Goal: Task Accomplishment & Management: Complete application form

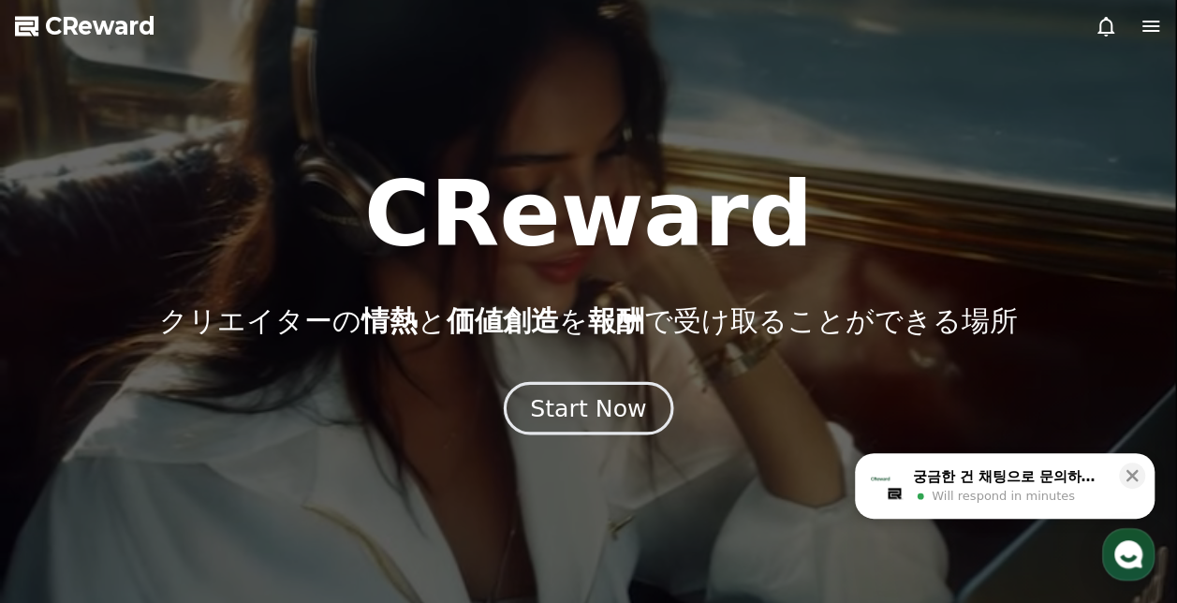
click at [603, 395] on div "Start Now" at bounding box center [588, 408] width 116 height 32
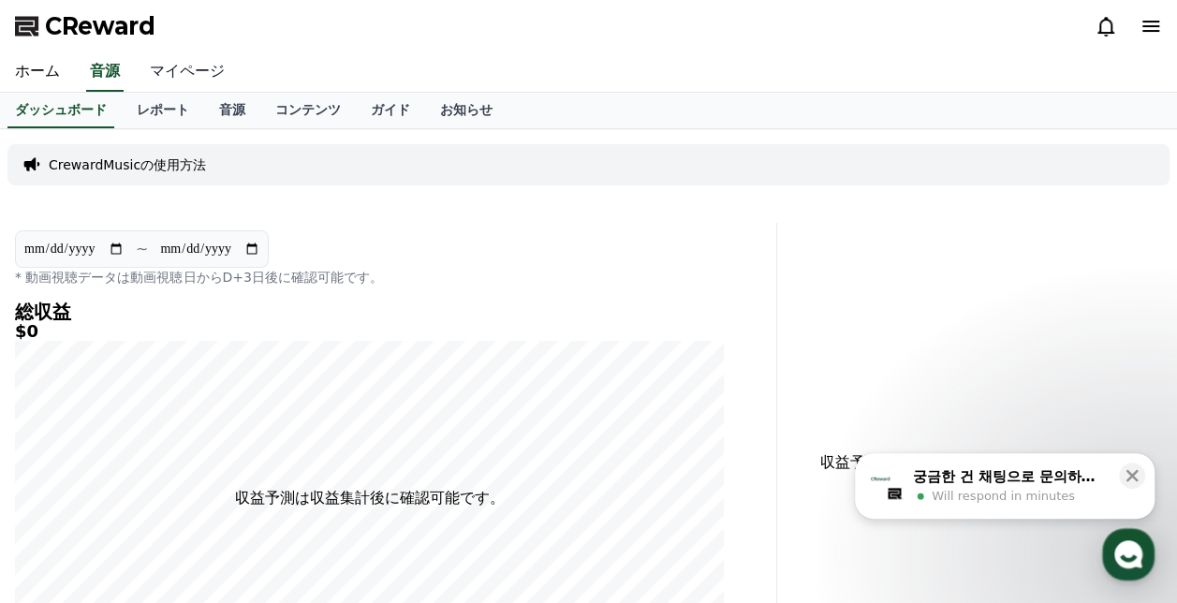
click at [170, 71] on link "マイページ" at bounding box center [187, 71] width 105 height 39
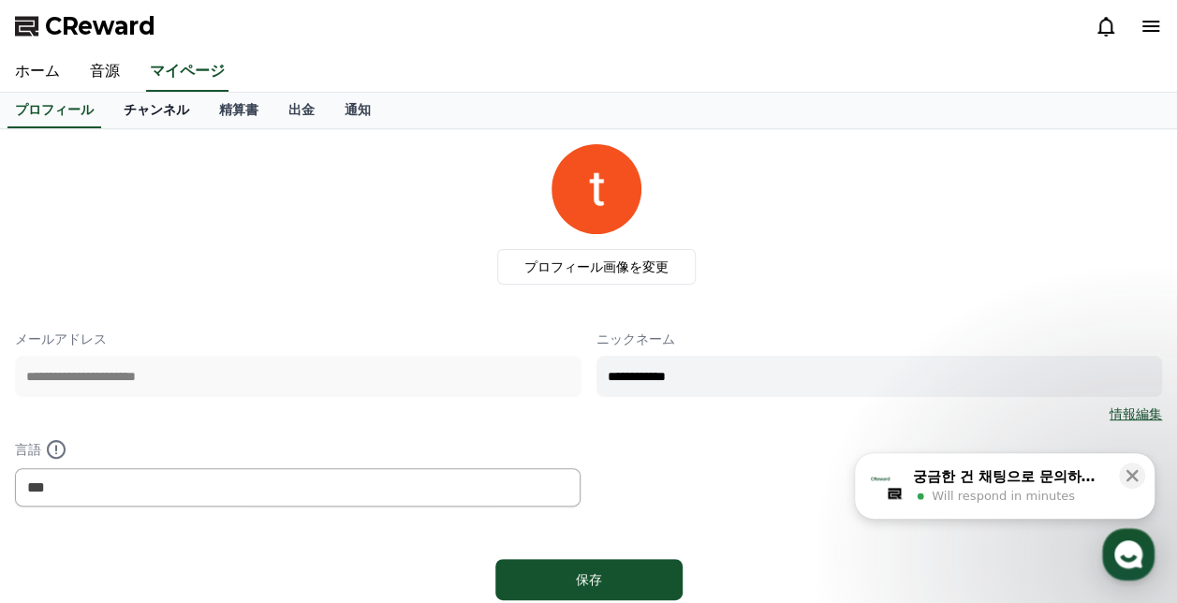
click at [138, 113] on link "チャンネル" at bounding box center [156, 111] width 95 height 36
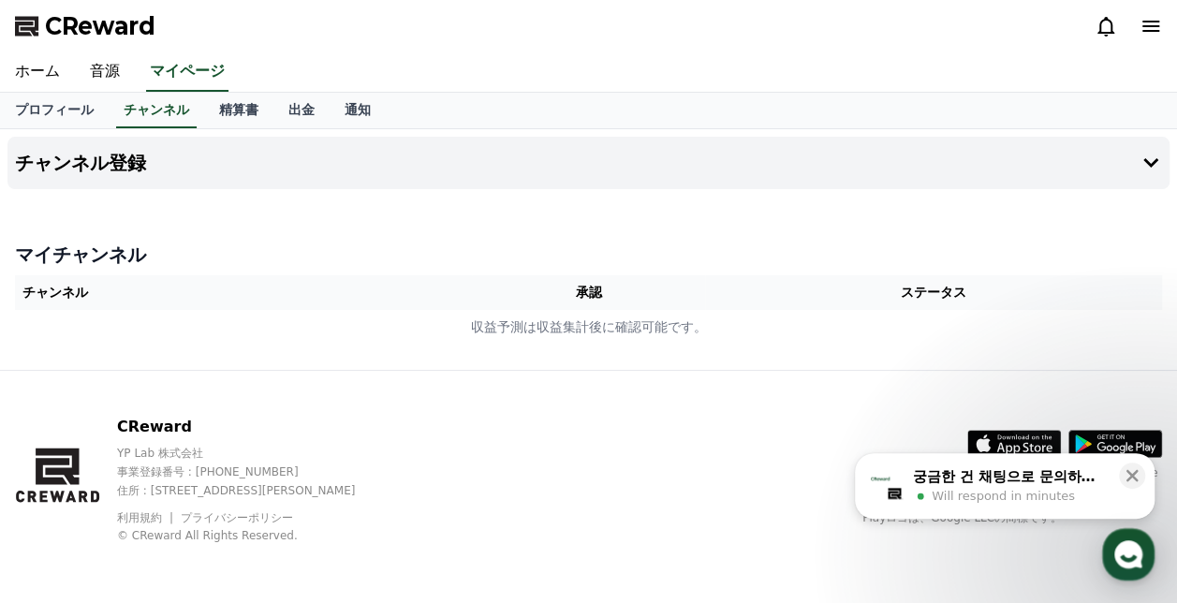
click at [594, 296] on th "承認" at bounding box center [588, 292] width 233 height 35
click at [68, 160] on h4 "チャンネル登録" at bounding box center [80, 163] width 131 height 21
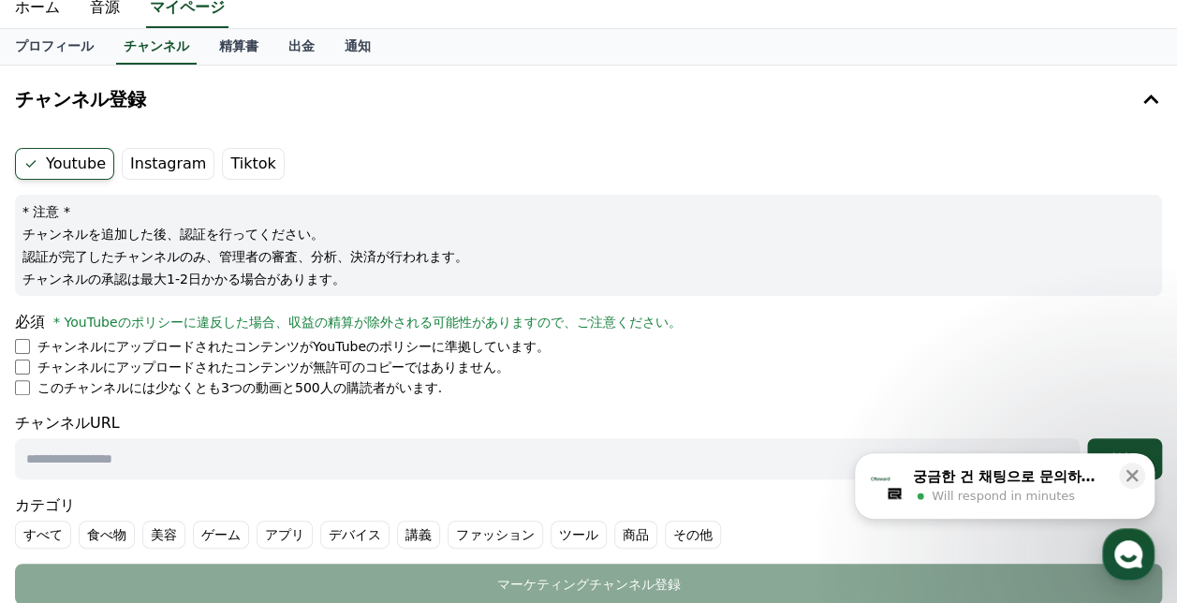
scroll to position [94, 0]
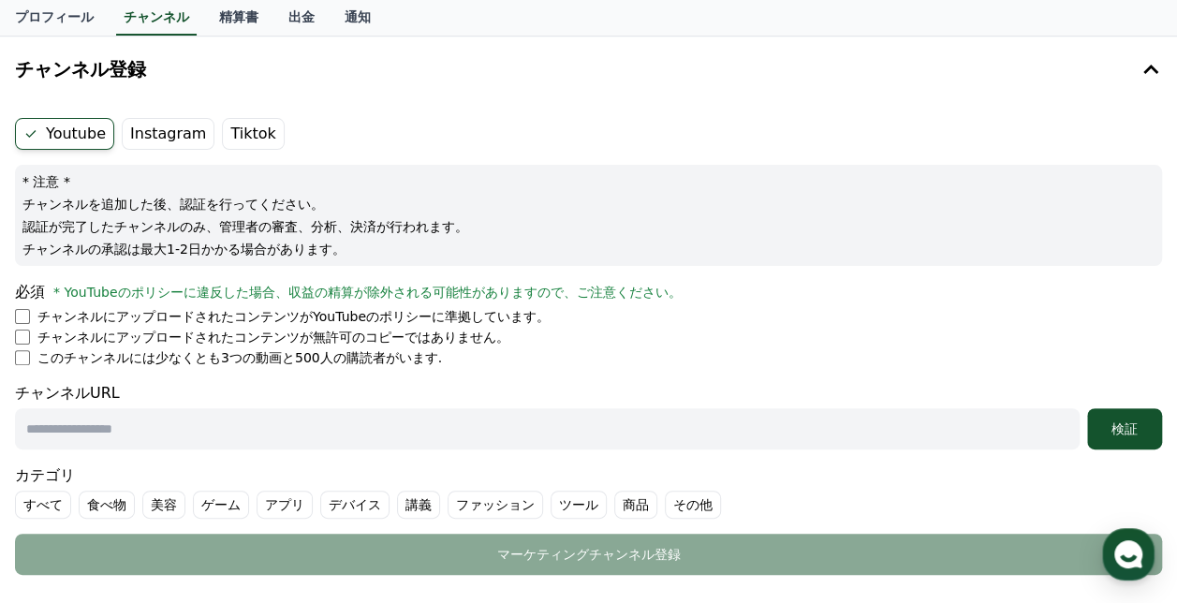
click at [147, 436] on input "text" at bounding box center [547, 428] width 1064 height 41
type input "*"
type input "**********"
click at [1104, 442] on button "検証" at bounding box center [1124, 428] width 75 height 41
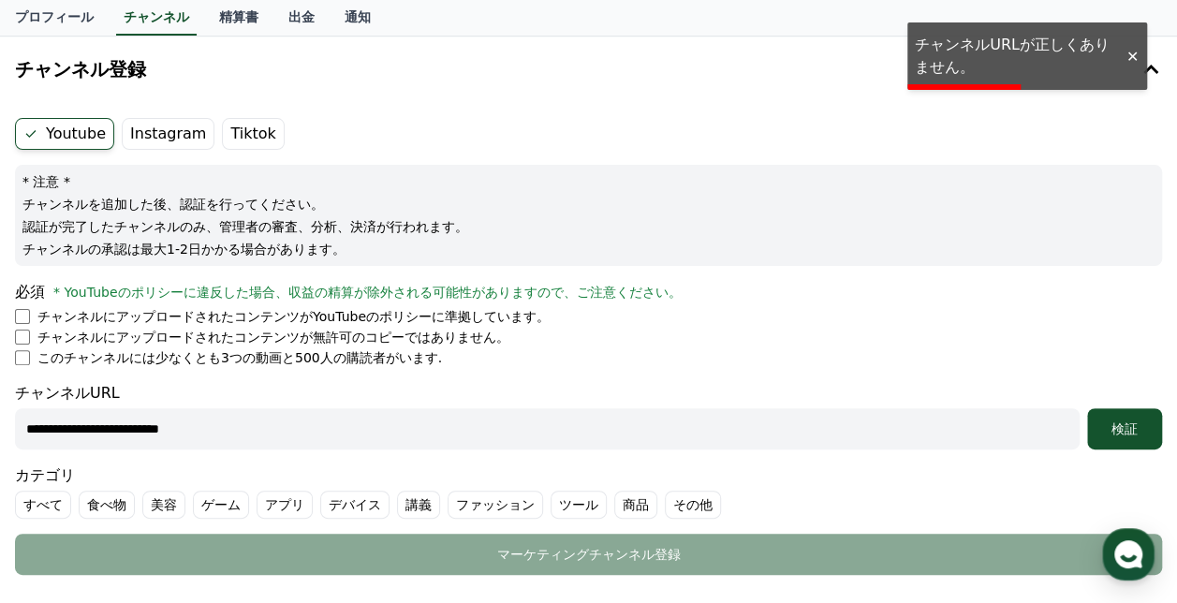
click at [388, 432] on input "**********" at bounding box center [547, 428] width 1064 height 41
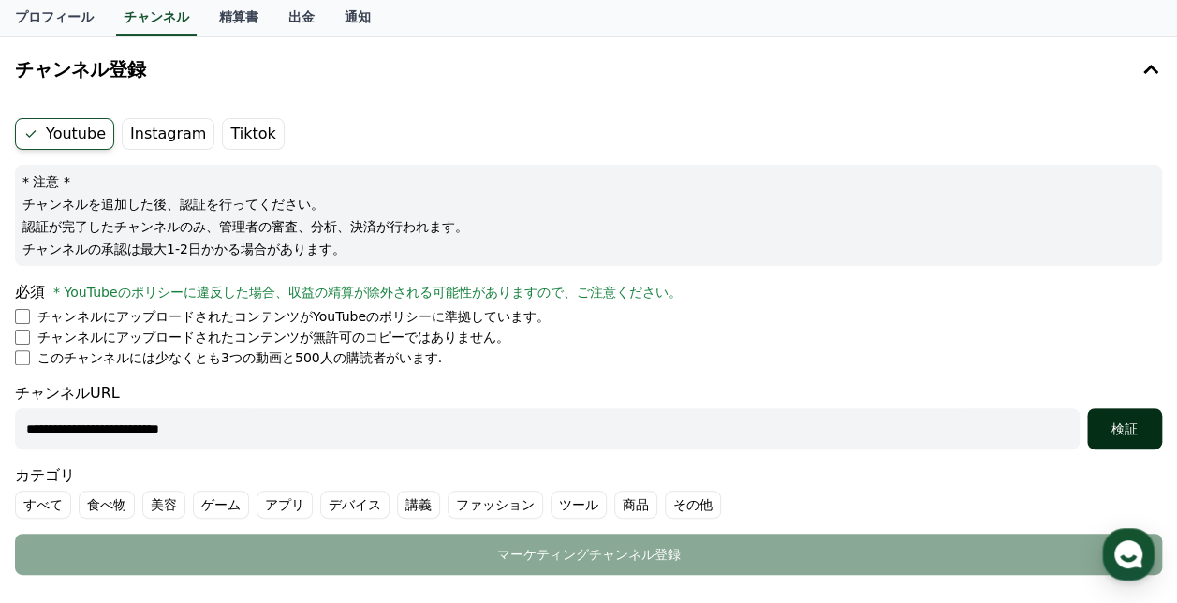
click at [1114, 445] on button "検証" at bounding box center [1124, 428] width 75 height 41
click at [375, 424] on input "**********" at bounding box center [547, 428] width 1064 height 41
click at [1090, 429] on button "検証" at bounding box center [1124, 428] width 75 height 41
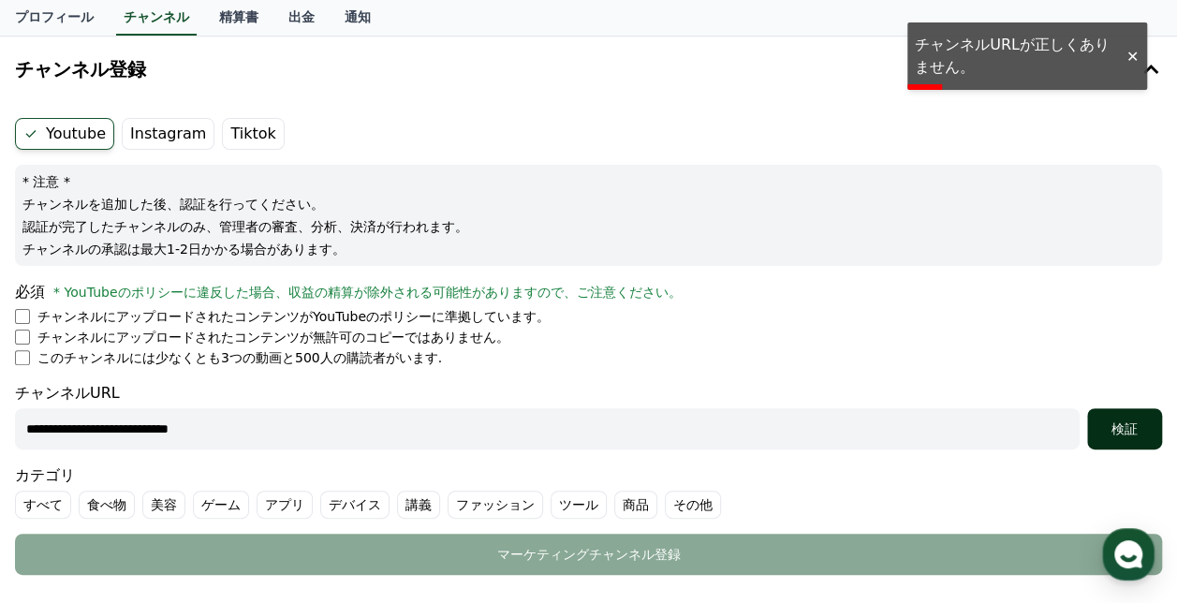
click at [1118, 432] on div "検証" at bounding box center [1124, 428] width 60 height 19
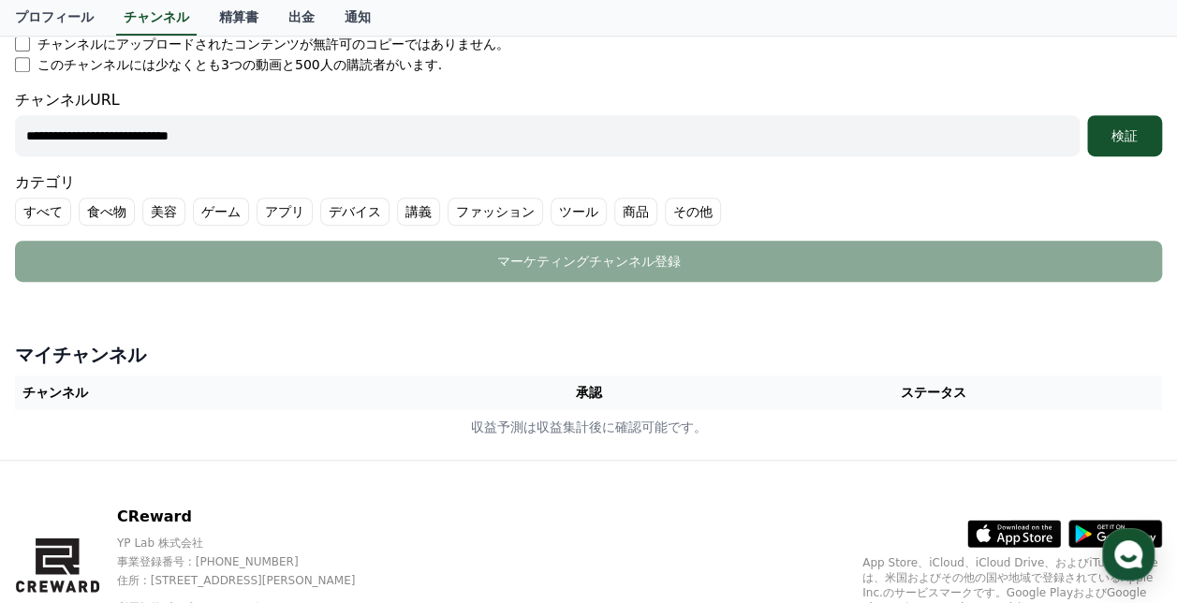
scroll to position [374, 0]
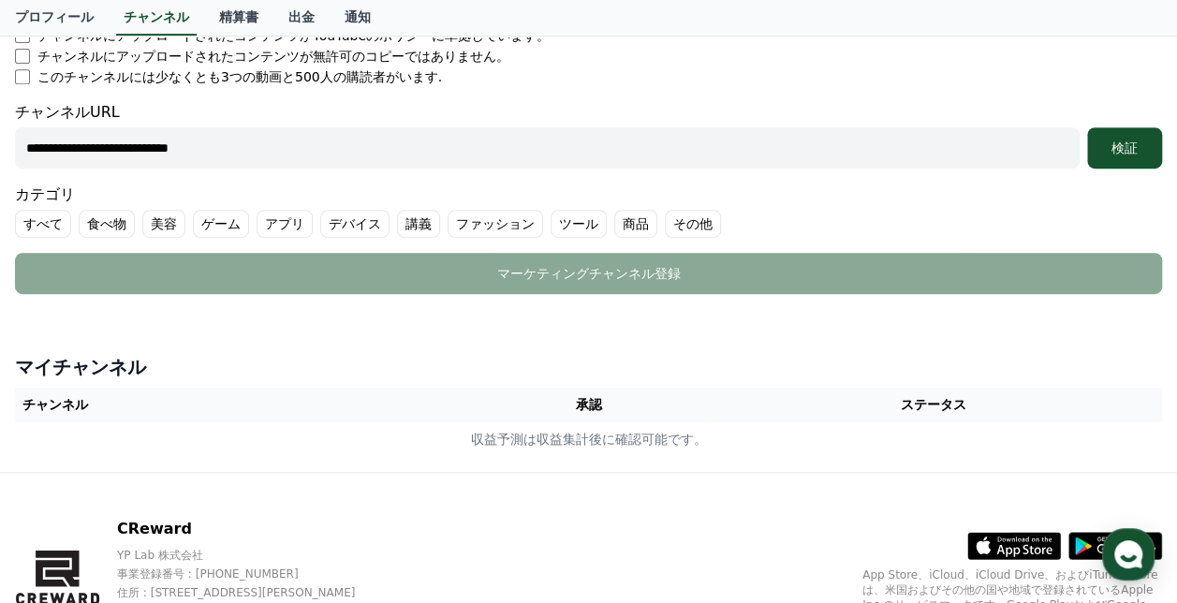
click at [44, 231] on label "すべて" at bounding box center [43, 224] width 56 height 28
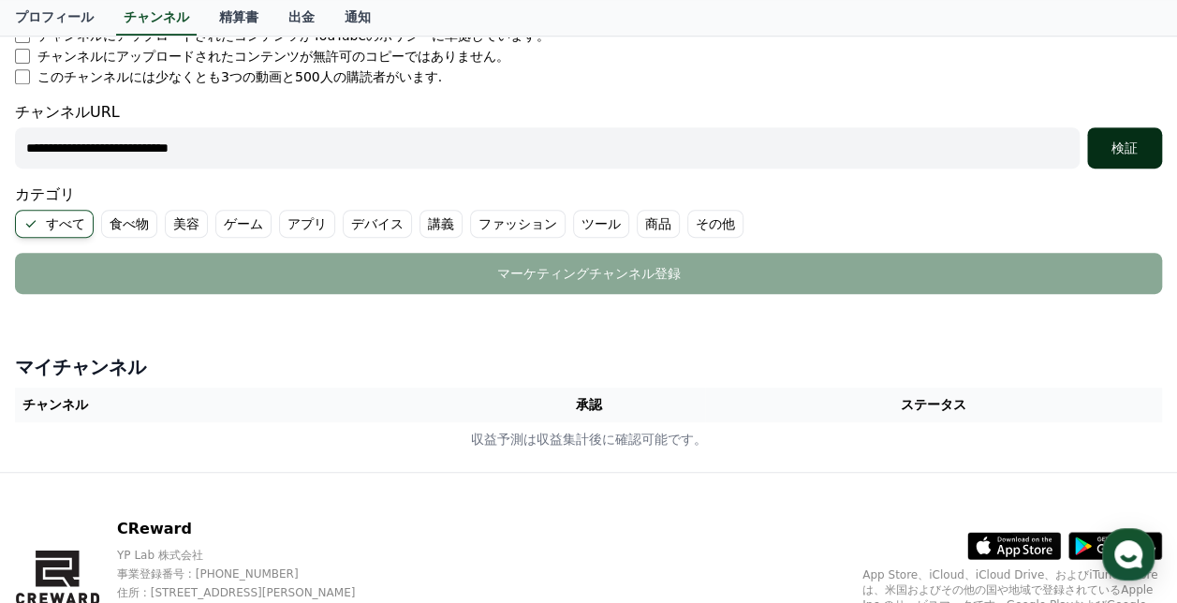
drag, startPoint x: 1105, startPoint y: 139, endPoint x: 1105, endPoint y: 154, distance: 15.0
click at [1105, 140] on div "検証" at bounding box center [1124, 148] width 60 height 19
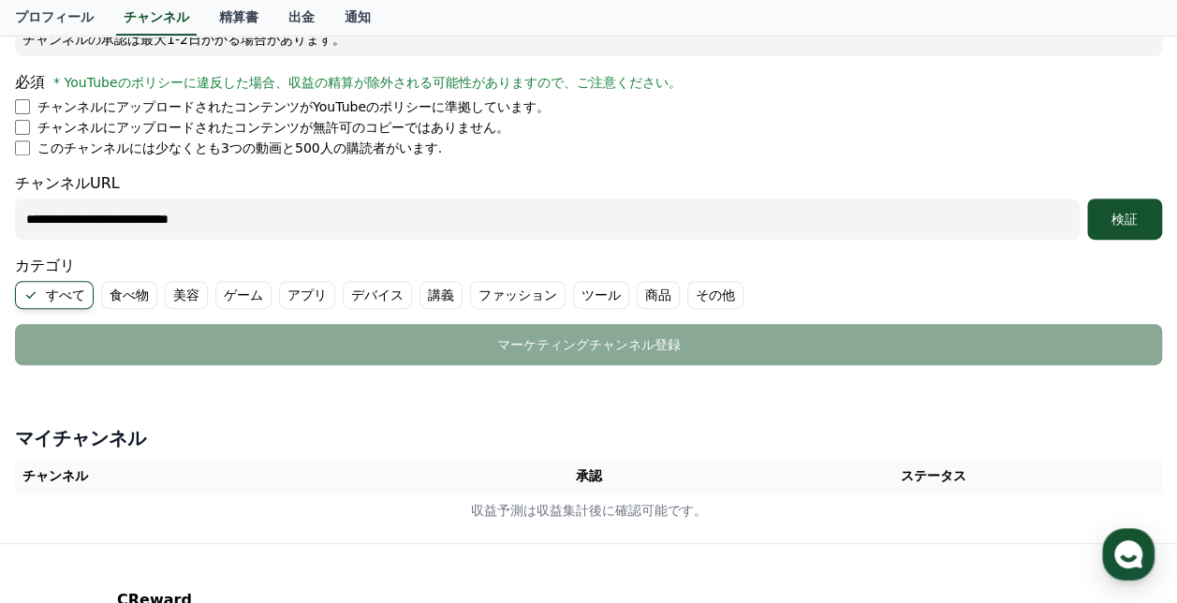
scroll to position [286, 0]
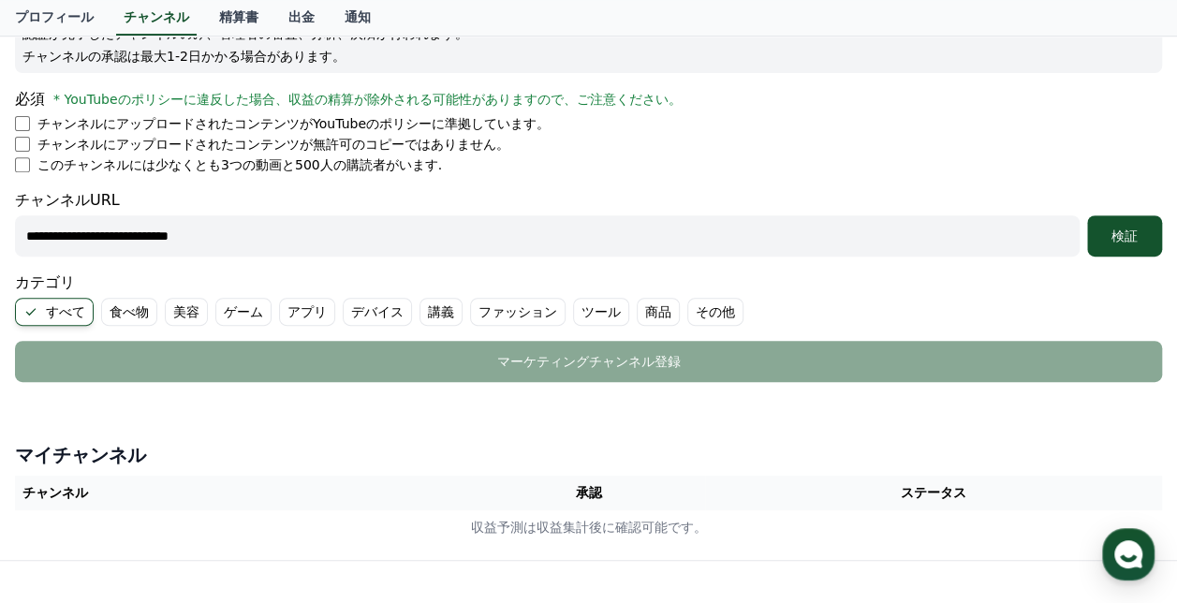
click at [136, 233] on input "**********" at bounding box center [547, 235] width 1064 height 41
click at [1110, 248] on button "検証" at bounding box center [1124, 235] width 75 height 41
click at [146, 237] on input "**********" at bounding box center [547, 235] width 1064 height 41
type input "*"
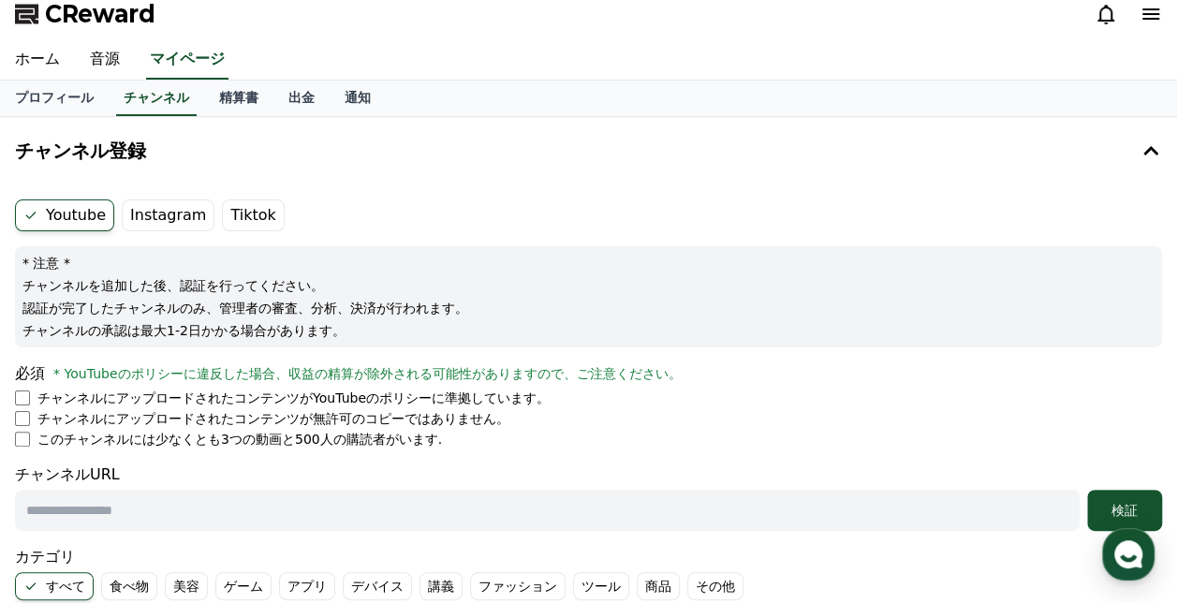
scroll to position [6, 0]
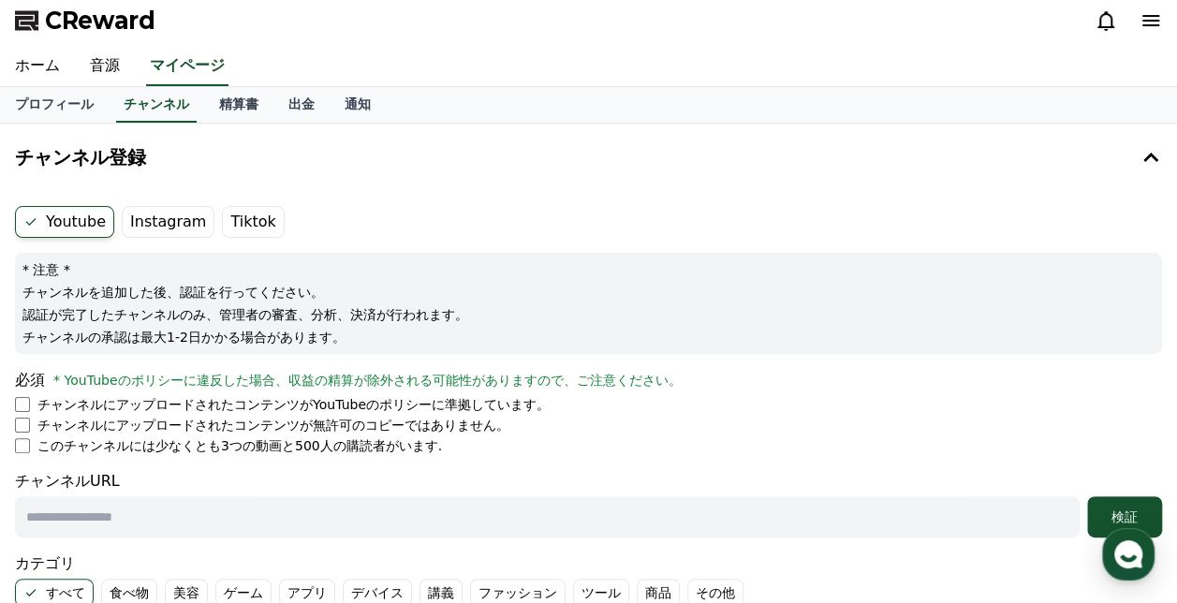
click at [60, 225] on label "Youtube" at bounding box center [64, 222] width 99 height 32
click at [135, 225] on label "Instagram" at bounding box center [168, 222] width 93 height 32
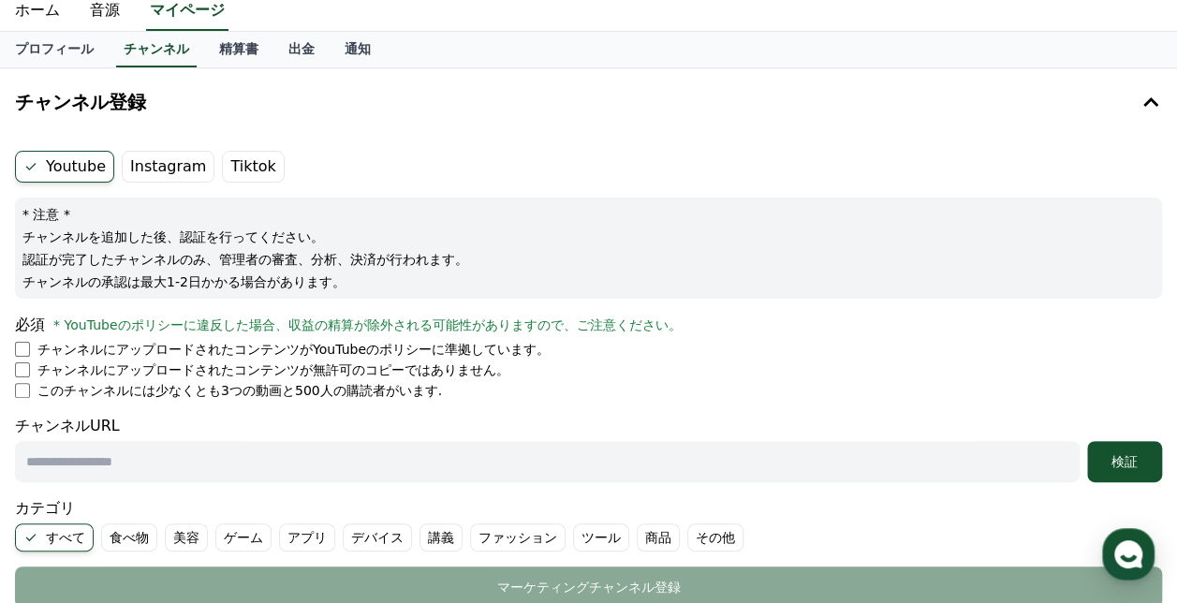
scroll to position [99, 0]
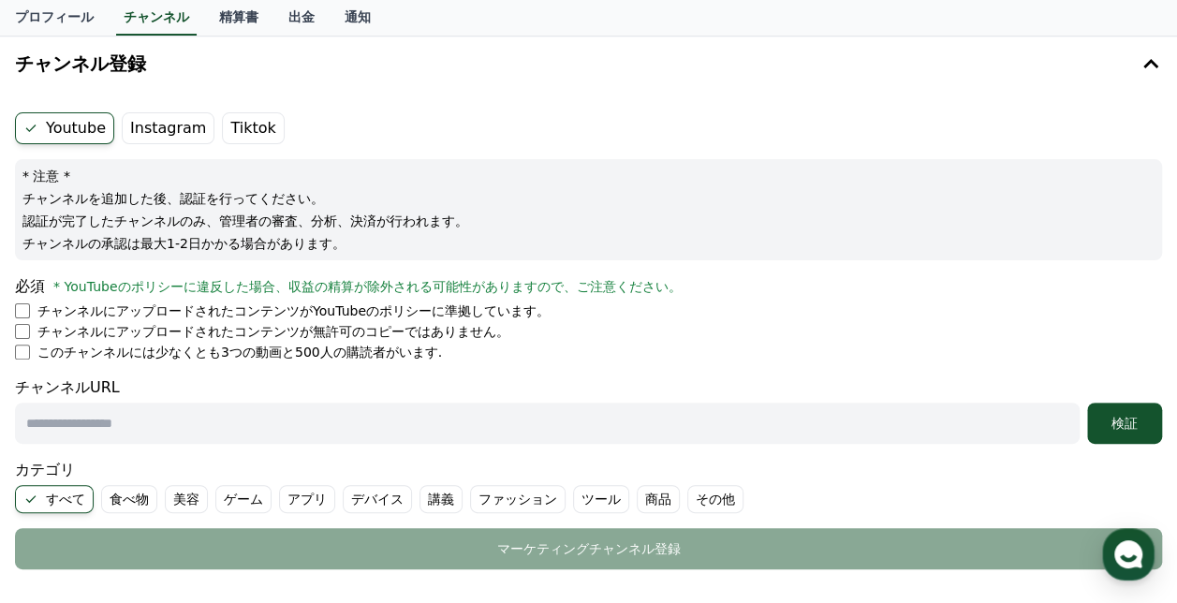
click at [88, 130] on label "Youtube" at bounding box center [64, 128] width 99 height 32
click at [1093, 428] on button "検証" at bounding box center [1124, 423] width 75 height 41
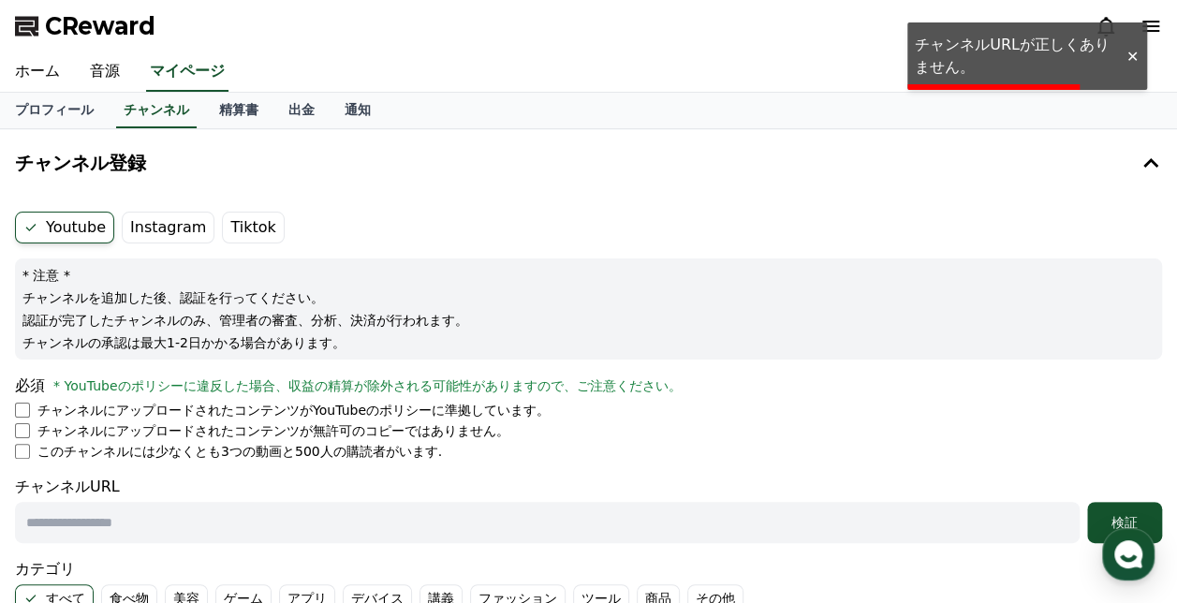
scroll to position [94, 0]
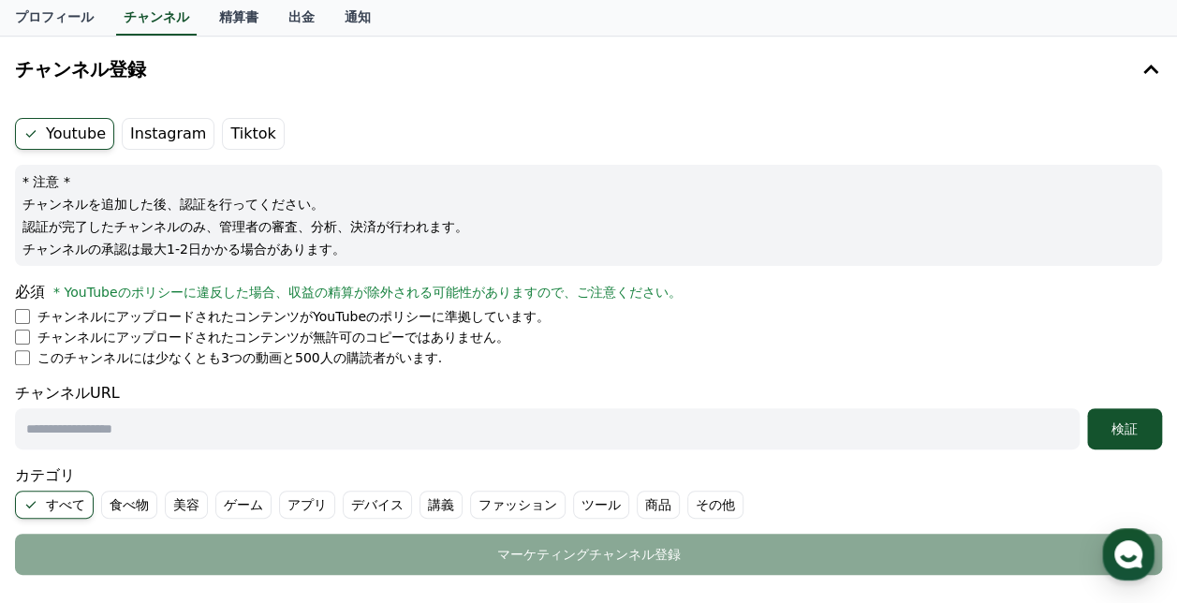
click at [350, 431] on input "text" at bounding box center [547, 428] width 1064 height 41
drag, startPoint x: 152, startPoint y: 127, endPoint x: 154, endPoint y: 142, distance: 15.1
click at [153, 138] on label "Instagram" at bounding box center [168, 134] width 93 height 32
click at [150, 133] on label "Instagram" at bounding box center [168, 134] width 93 height 32
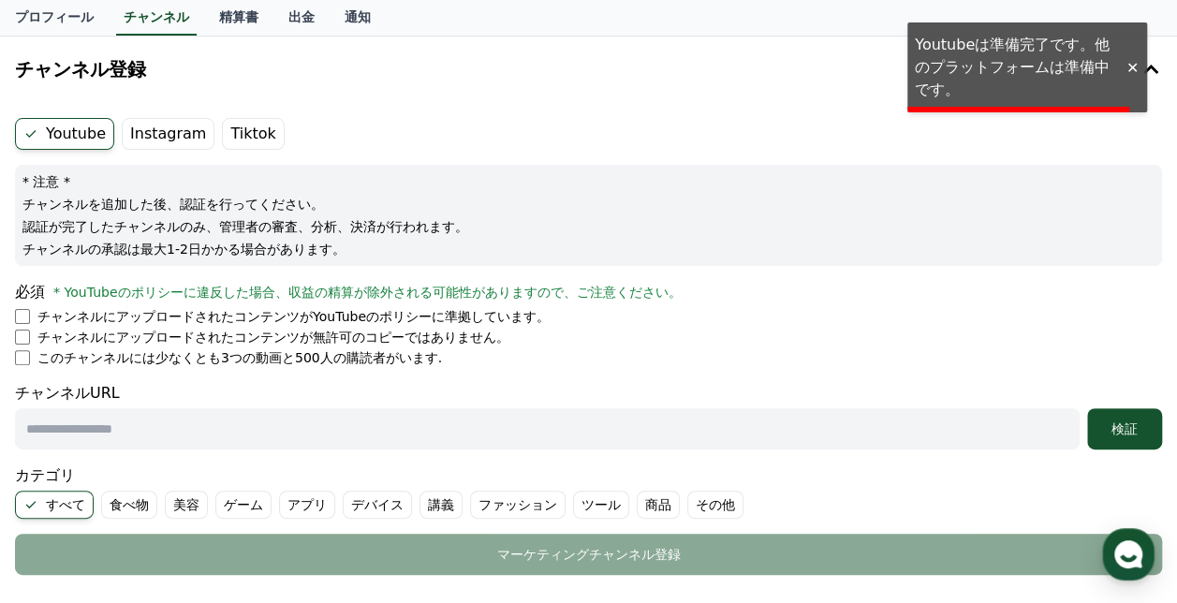
click at [85, 135] on label "Youtube" at bounding box center [64, 134] width 99 height 32
click at [141, 146] on label "Instagram" at bounding box center [168, 134] width 93 height 32
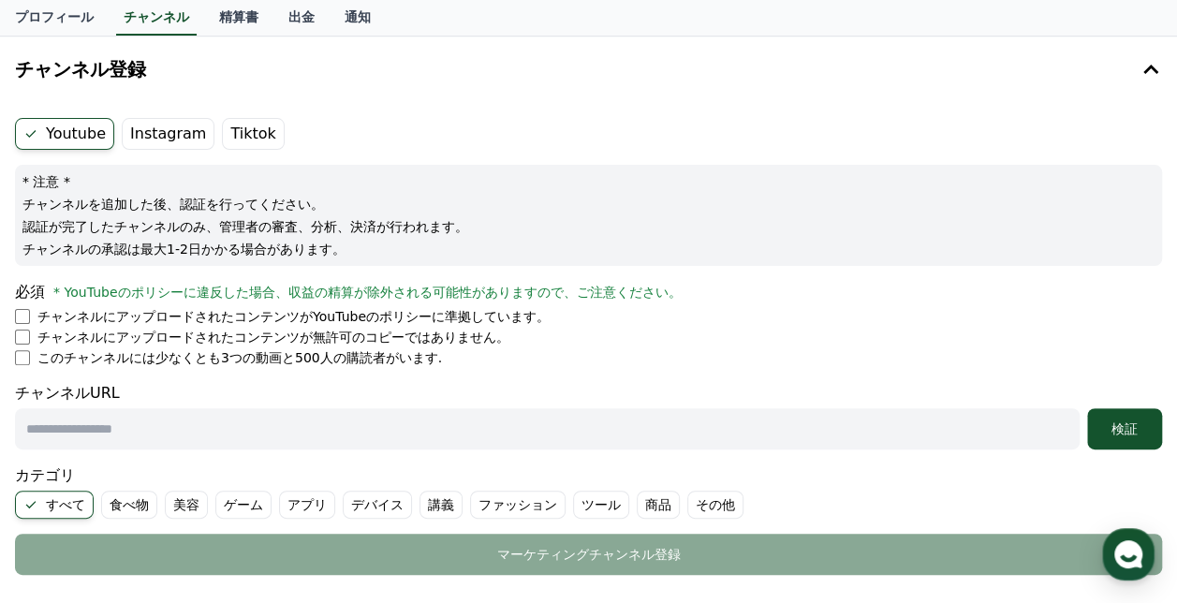
click at [65, 433] on input "text" at bounding box center [547, 428] width 1064 height 41
type input "**********"
click at [1103, 440] on button "検証" at bounding box center [1124, 428] width 75 height 41
click at [1117, 432] on div "検証" at bounding box center [1124, 428] width 60 height 19
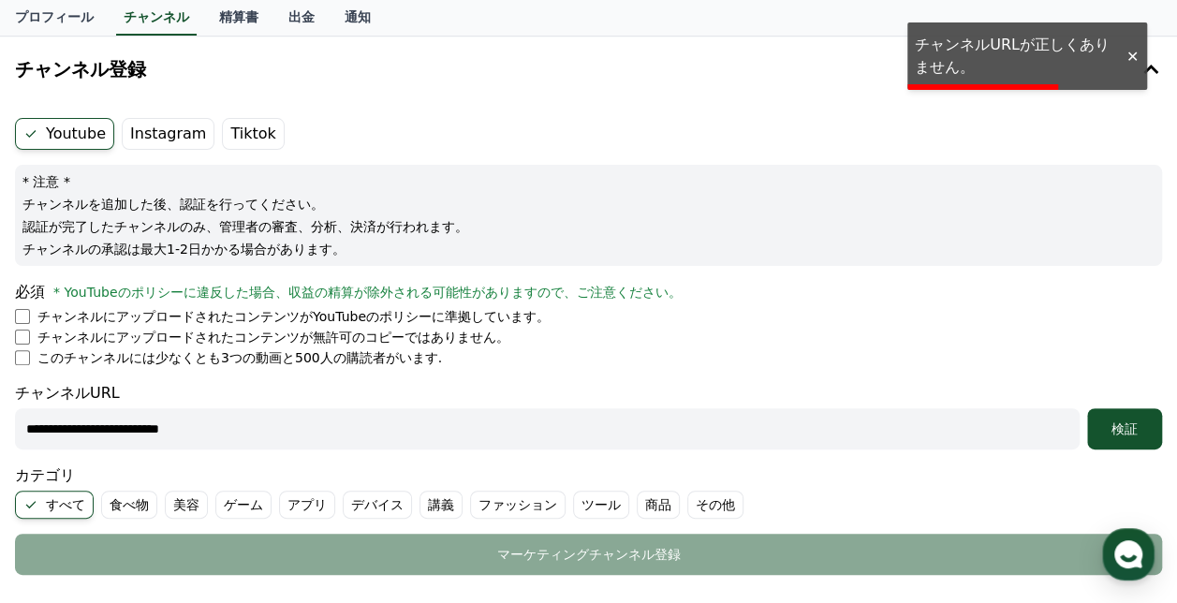
click at [232, 434] on input "**********" at bounding box center [547, 428] width 1064 height 41
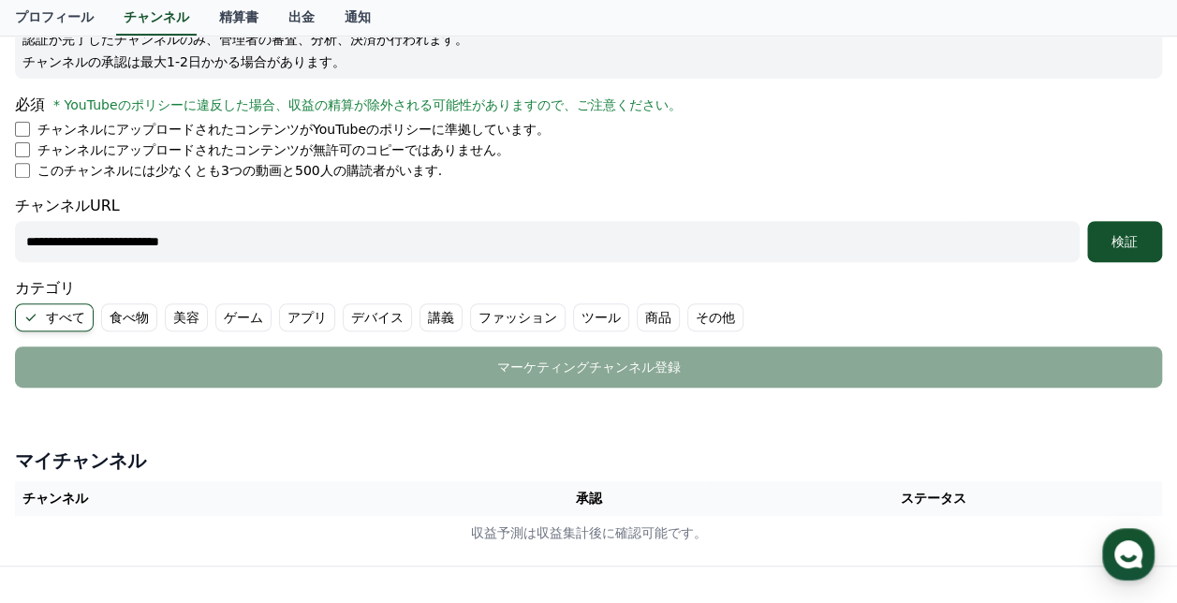
scroll to position [474, 0]
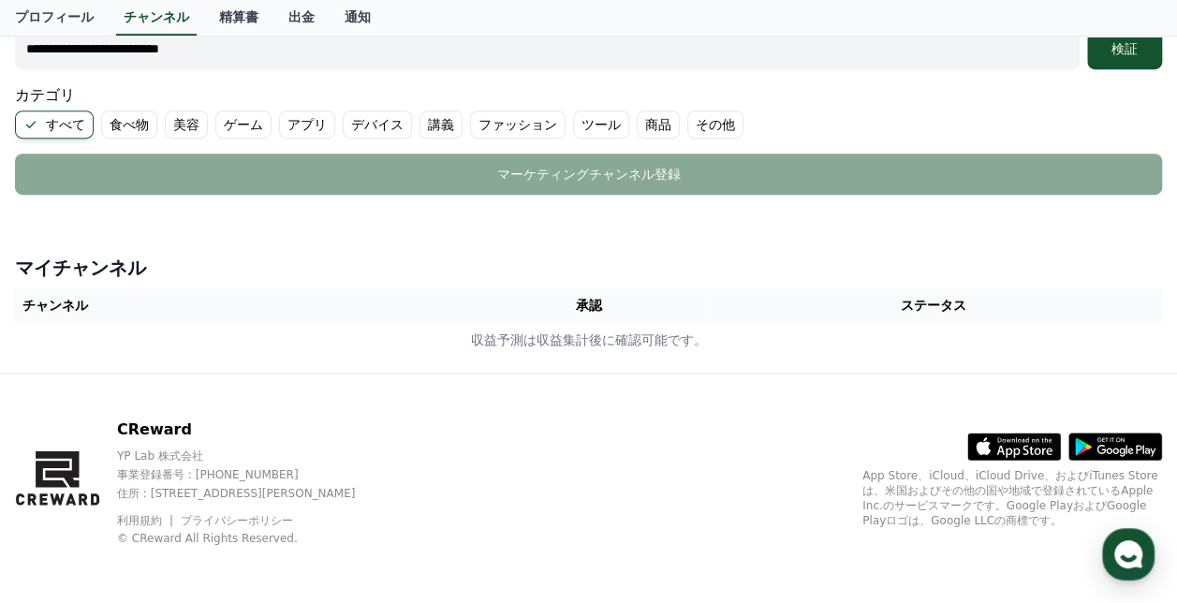
click at [605, 309] on th "承認" at bounding box center [588, 305] width 233 height 35
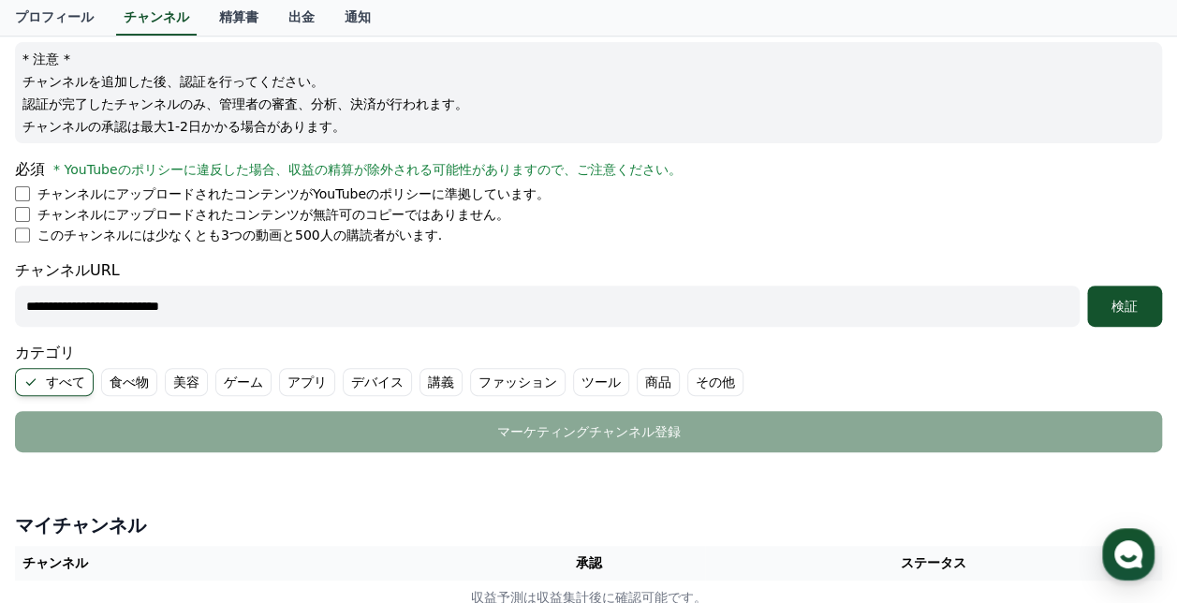
scroll to position [187, 0]
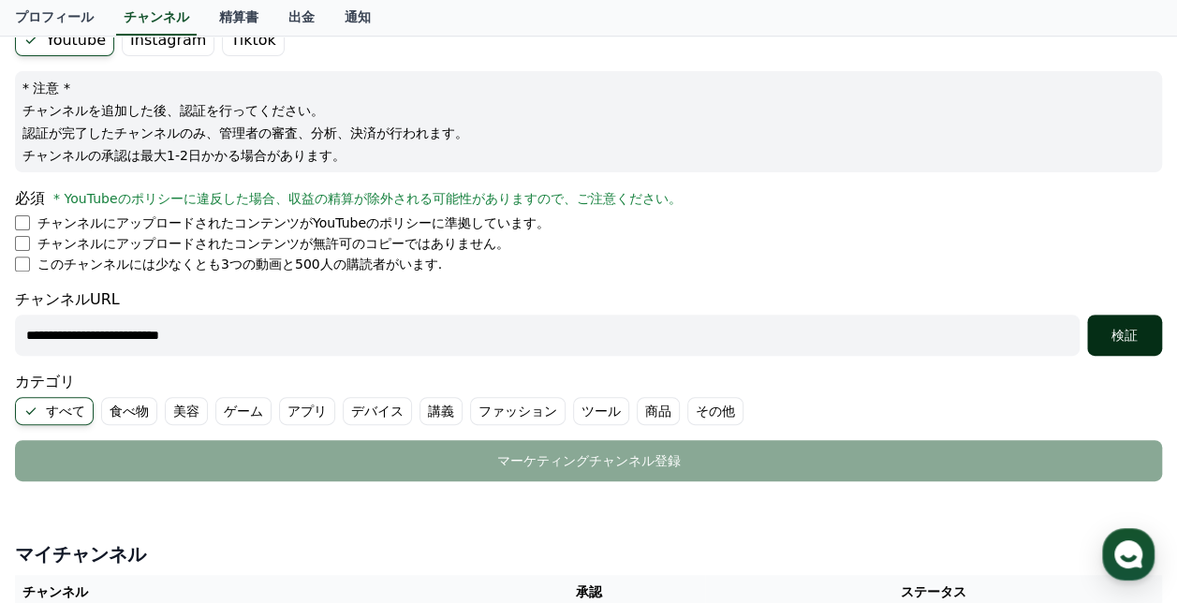
click at [1153, 331] on div "検証" at bounding box center [1124, 335] width 60 height 19
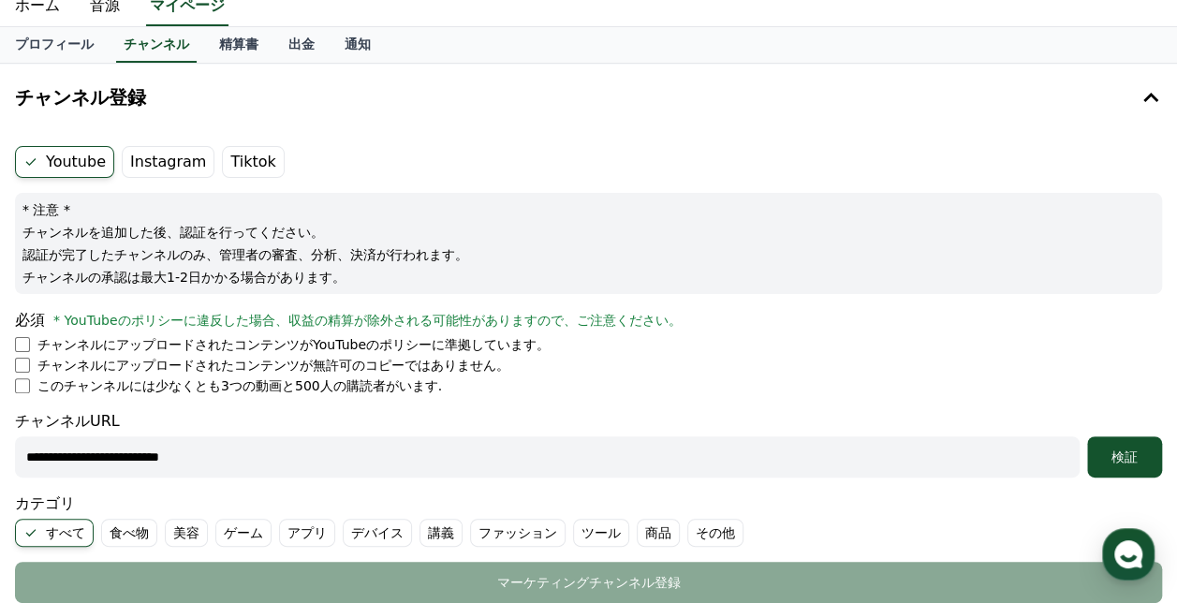
scroll to position [0, 0]
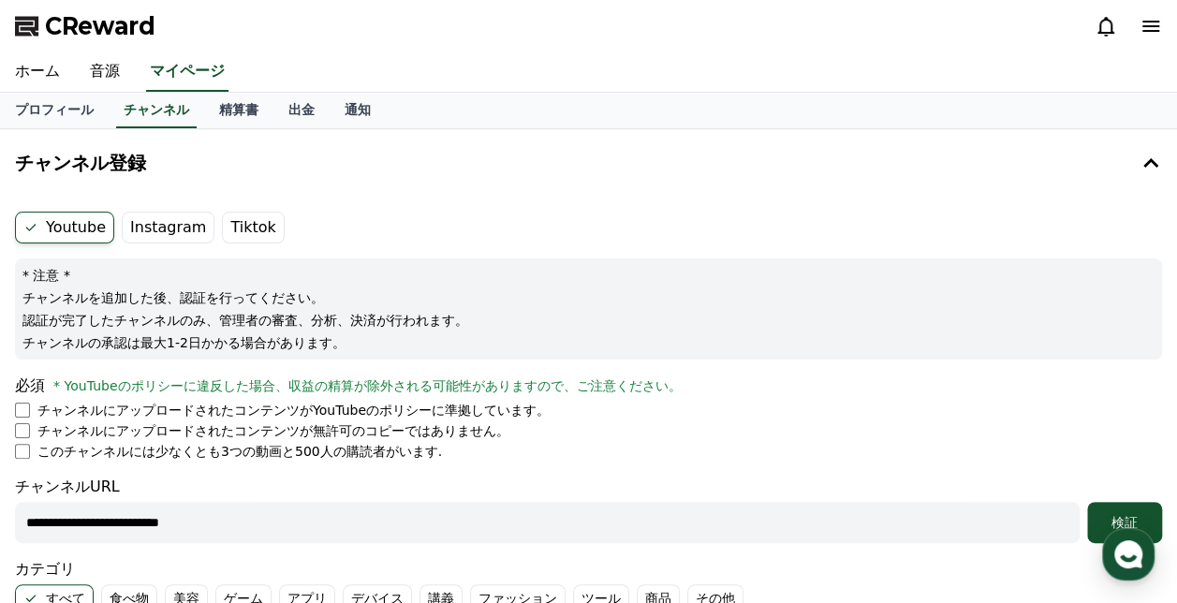
click at [172, 219] on label "Instagram" at bounding box center [168, 228] width 93 height 32
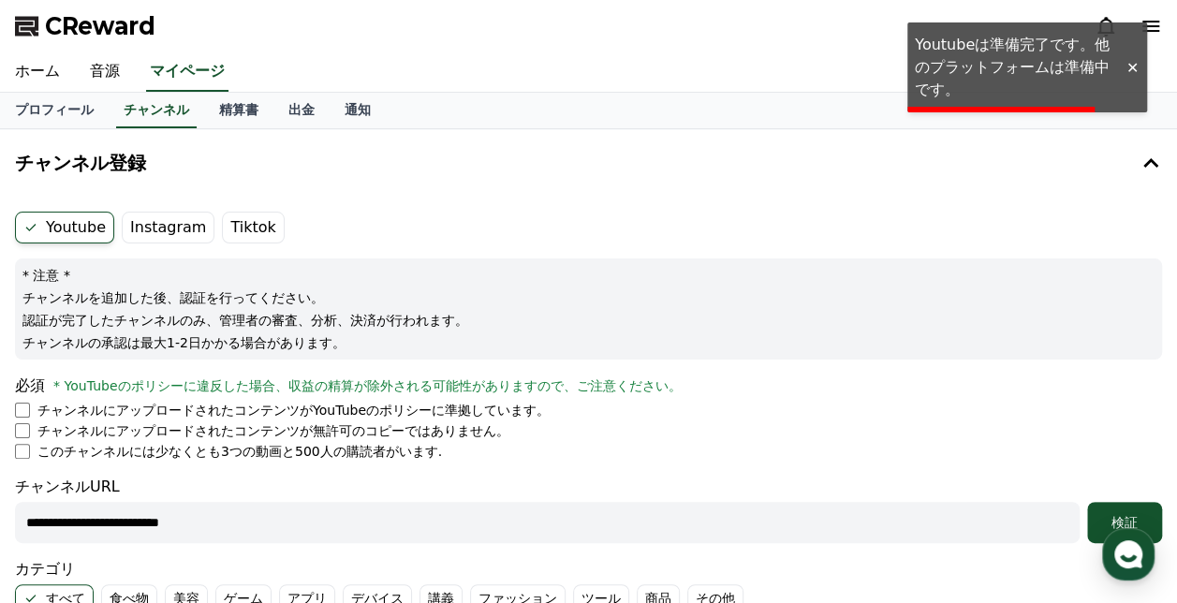
click at [225, 228] on label "Tiktok" at bounding box center [253, 228] width 62 height 32
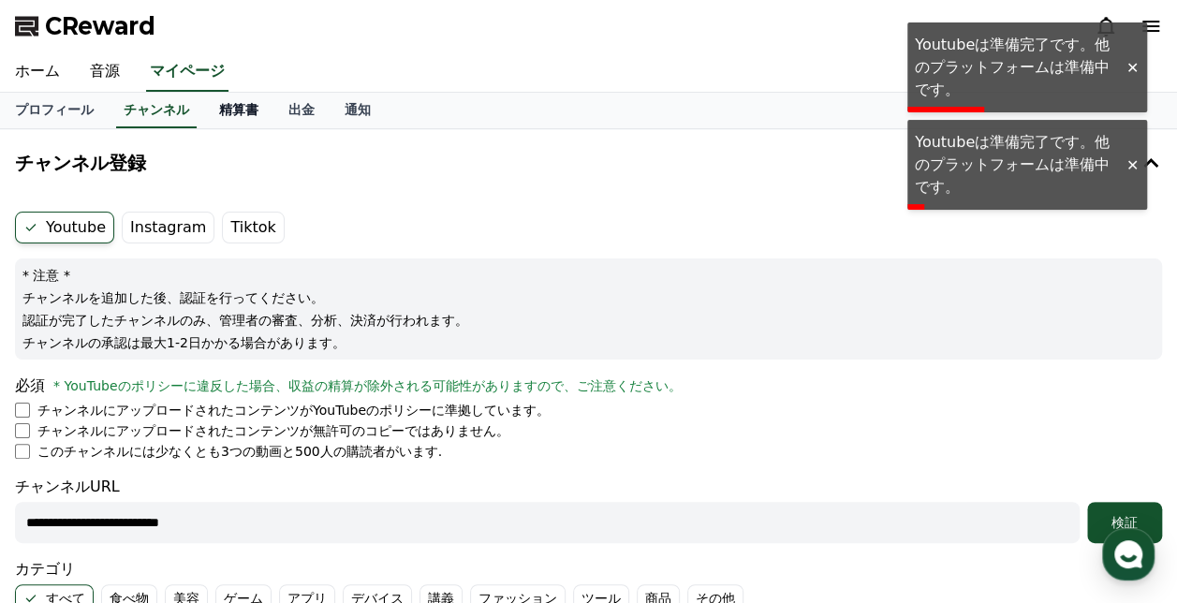
click at [204, 118] on link "精算書" at bounding box center [238, 111] width 69 height 36
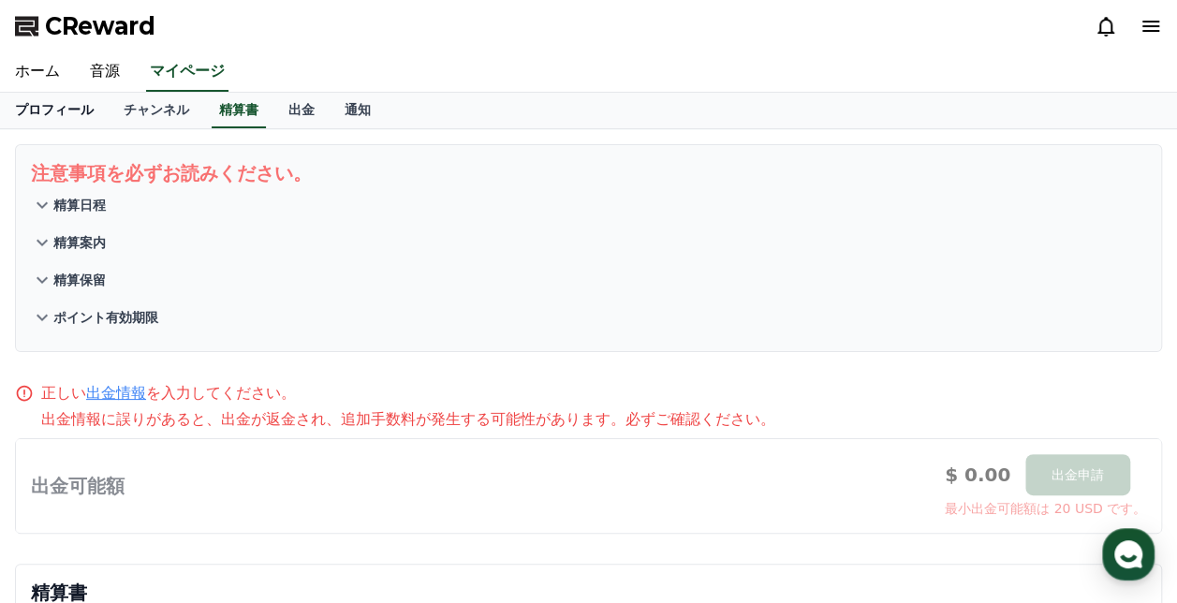
click at [56, 119] on link "プロフィール" at bounding box center [54, 111] width 109 height 36
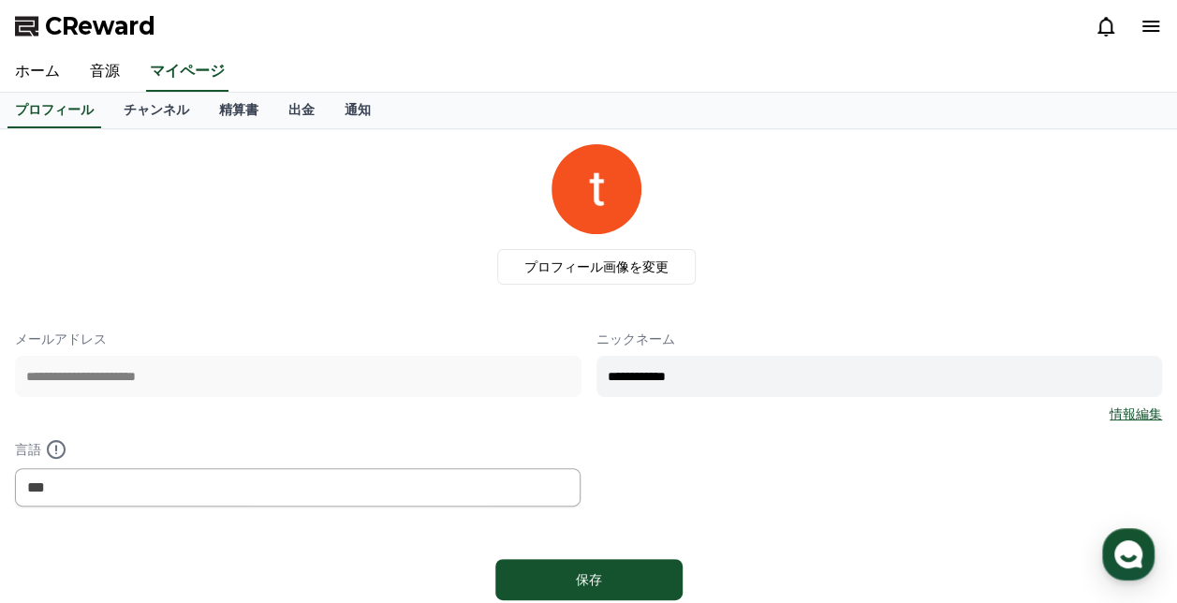
click at [84, 107] on div "プロフィール チャンネル 精算書 出金 通知" at bounding box center [588, 111] width 1177 height 36
click at [124, 110] on link "チャンネル" at bounding box center [156, 111] width 95 height 36
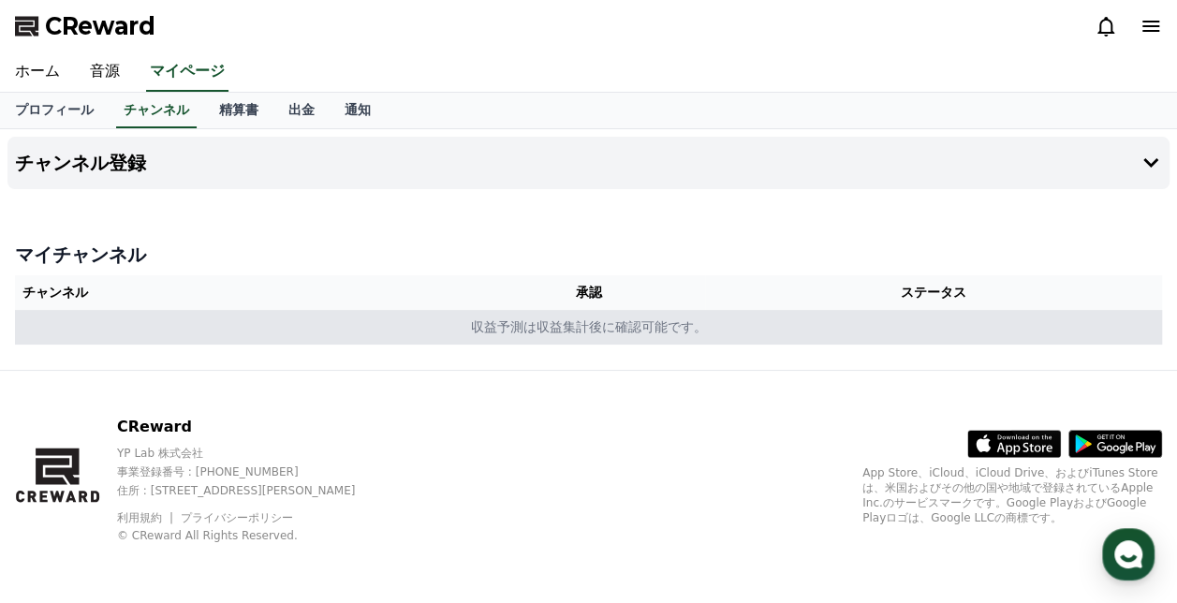
click at [552, 335] on td "収益予測は収益集計後に確認可能です。" at bounding box center [588, 327] width 1147 height 35
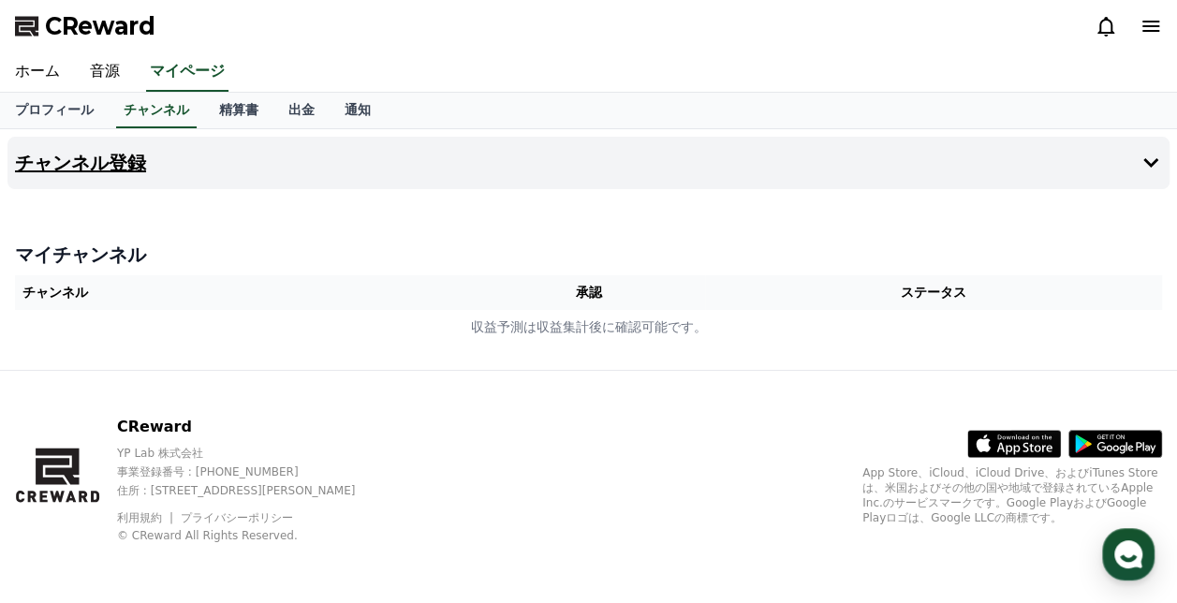
click at [101, 176] on button "チャンネル登録" at bounding box center [588, 163] width 1162 height 52
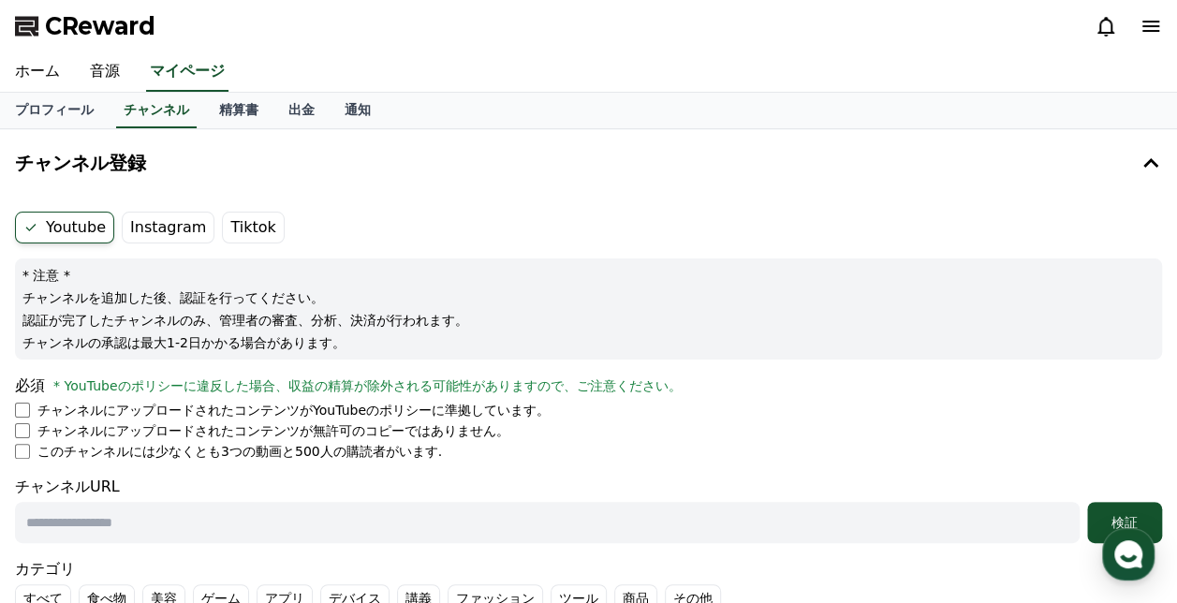
click at [161, 226] on label "Instagram" at bounding box center [168, 228] width 93 height 32
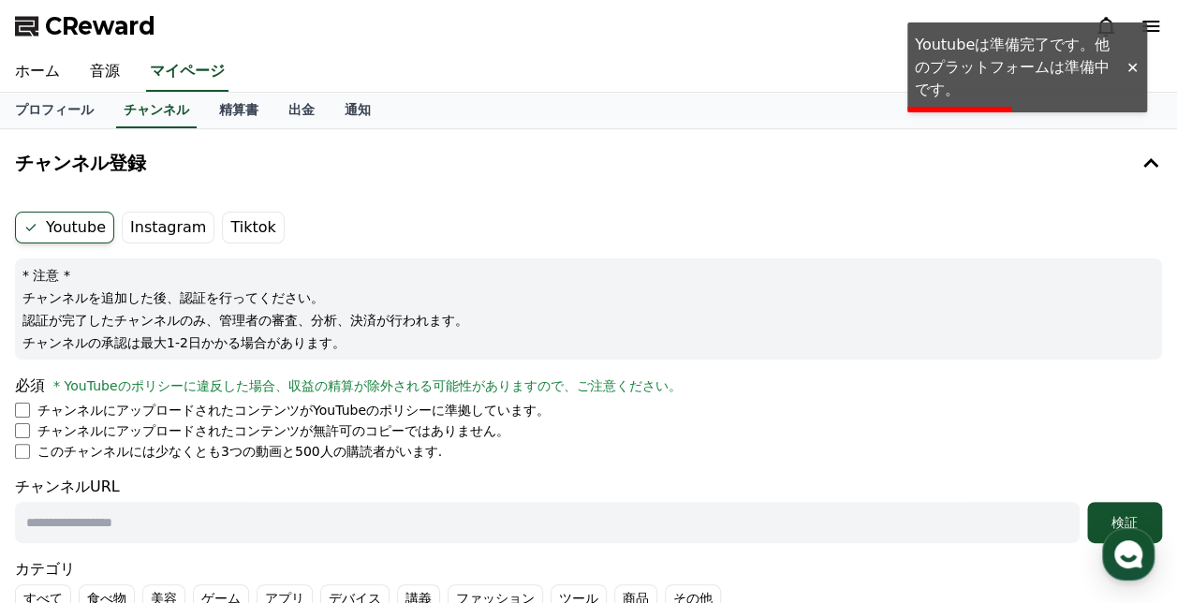
click at [222, 228] on label "Tiktok" at bounding box center [253, 228] width 62 height 32
click at [156, 228] on label "Instagram" at bounding box center [168, 228] width 93 height 32
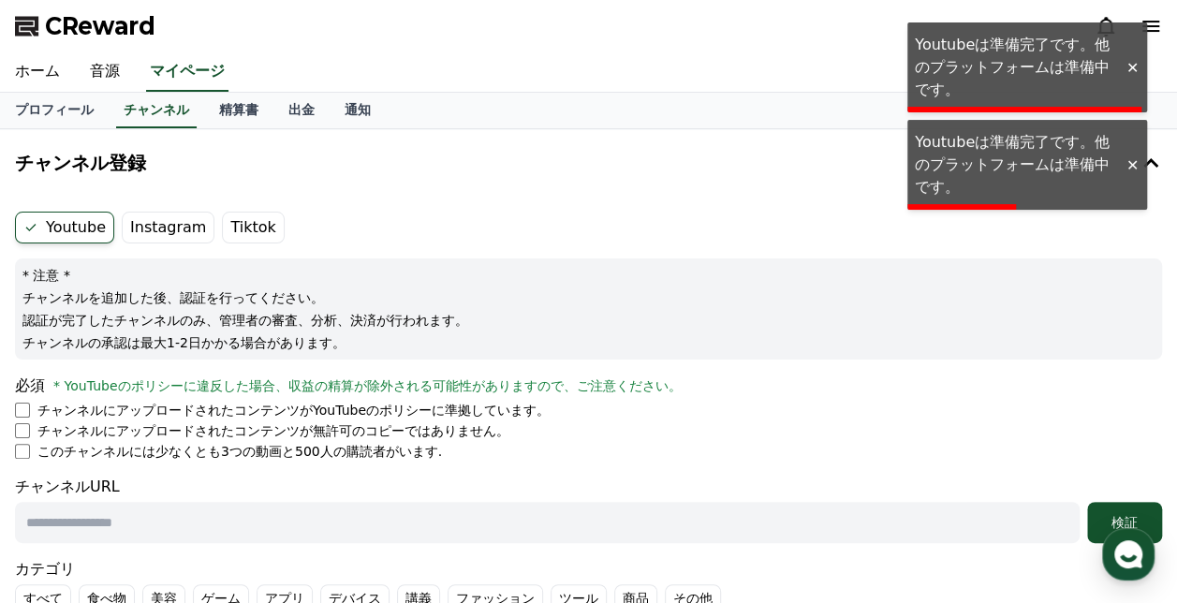
click at [156, 228] on label "Instagram" at bounding box center [168, 228] width 93 height 32
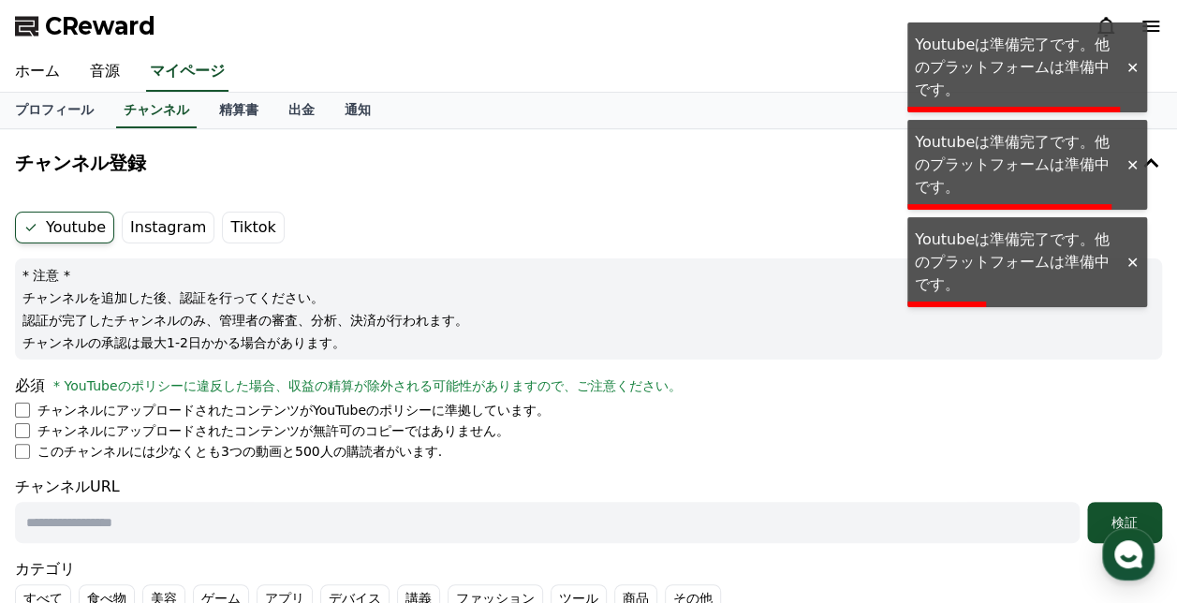
drag, startPoint x: 156, startPoint y: 228, endPoint x: 236, endPoint y: 247, distance: 81.7
click at [236, 247] on form "Youtube Instagram Tiktok * 注意 * チャンネルを追加した後、認証を行ってください。 認証が完了したチャンネルのみ、管理者の審査、分…" at bounding box center [588, 440] width 1147 height 457
drag, startPoint x: 236, startPoint y: 247, endPoint x: 159, endPoint y: 230, distance: 78.6
click at [159, 230] on label "Instagram" at bounding box center [168, 228] width 93 height 32
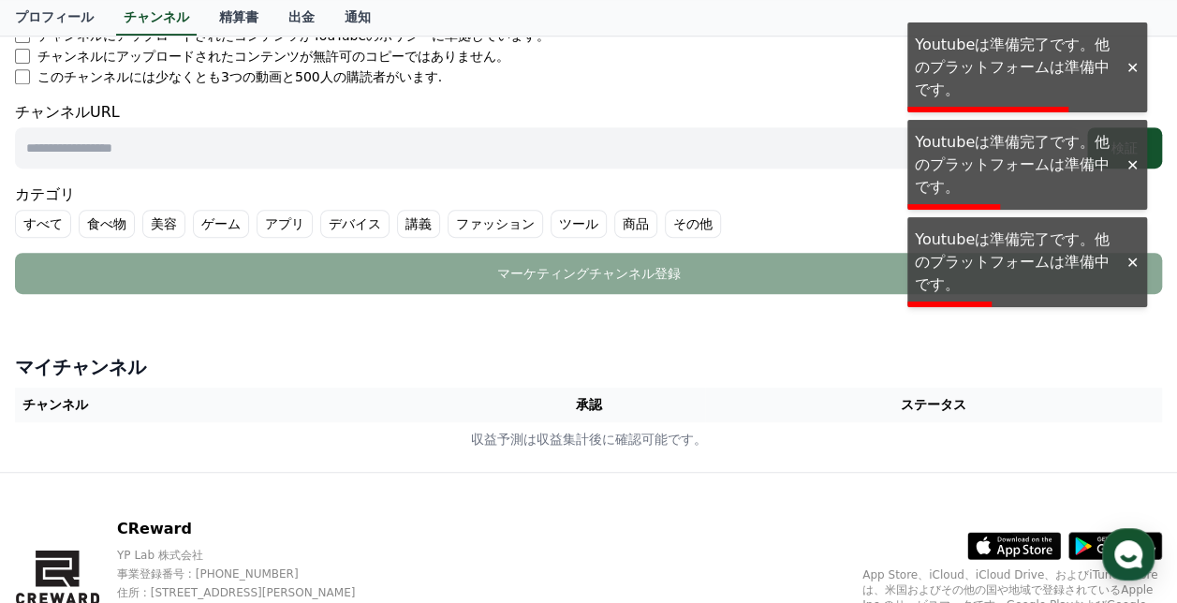
scroll to position [474, 0]
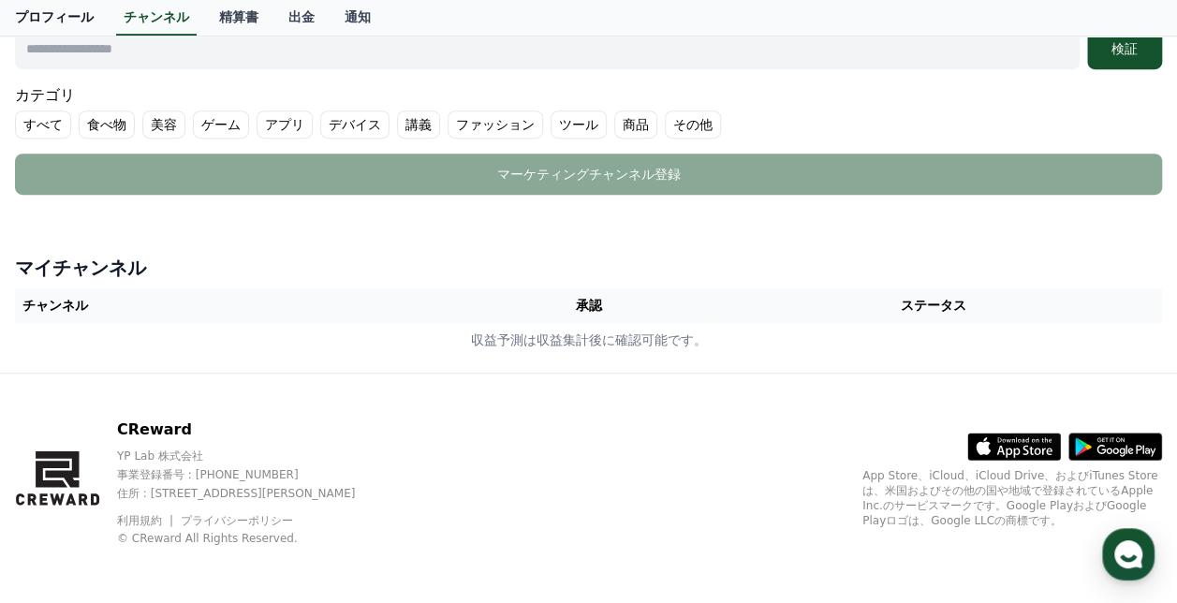
click at [63, 15] on link "プロフィール" at bounding box center [54, 18] width 109 height 36
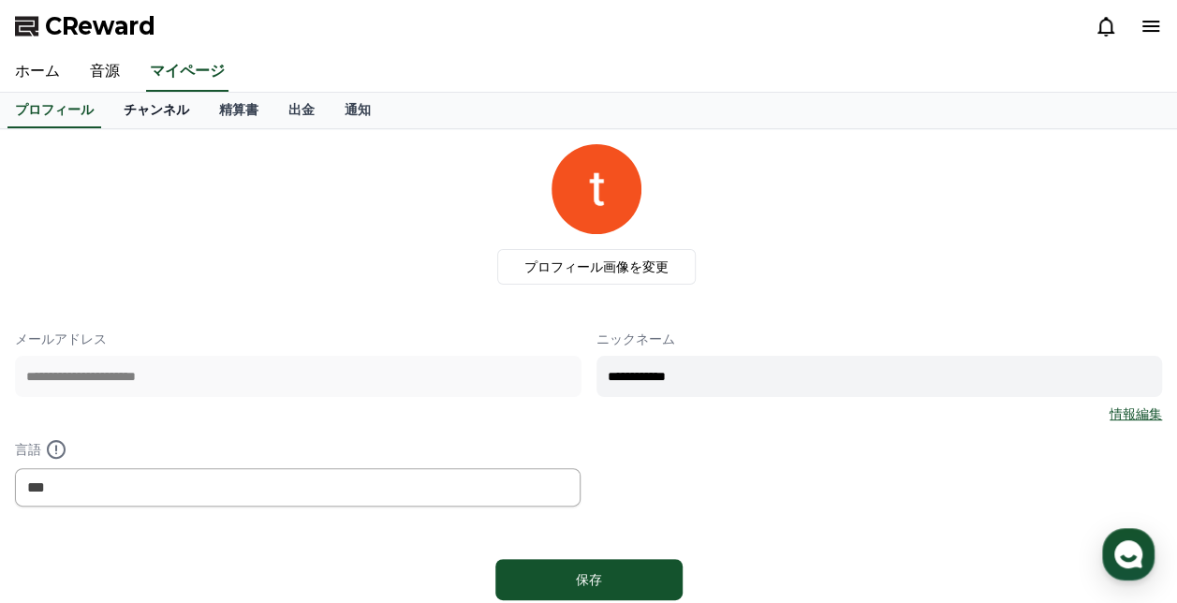
click at [124, 112] on link "チャンネル" at bounding box center [156, 111] width 95 height 36
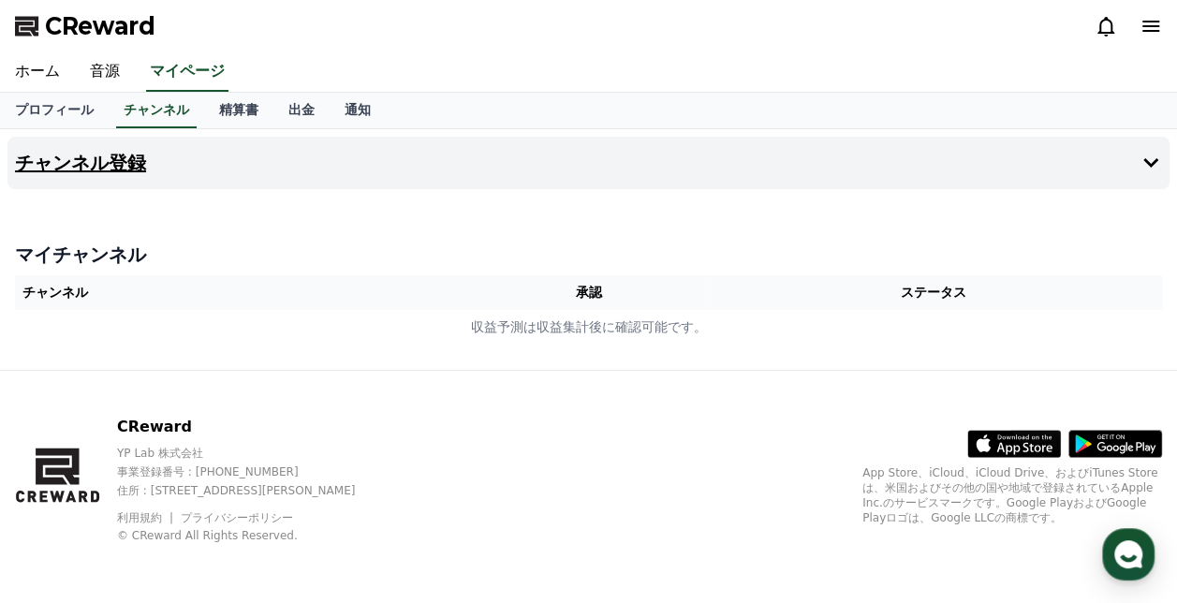
click at [123, 153] on h4 "チャンネル登録" at bounding box center [80, 163] width 131 height 21
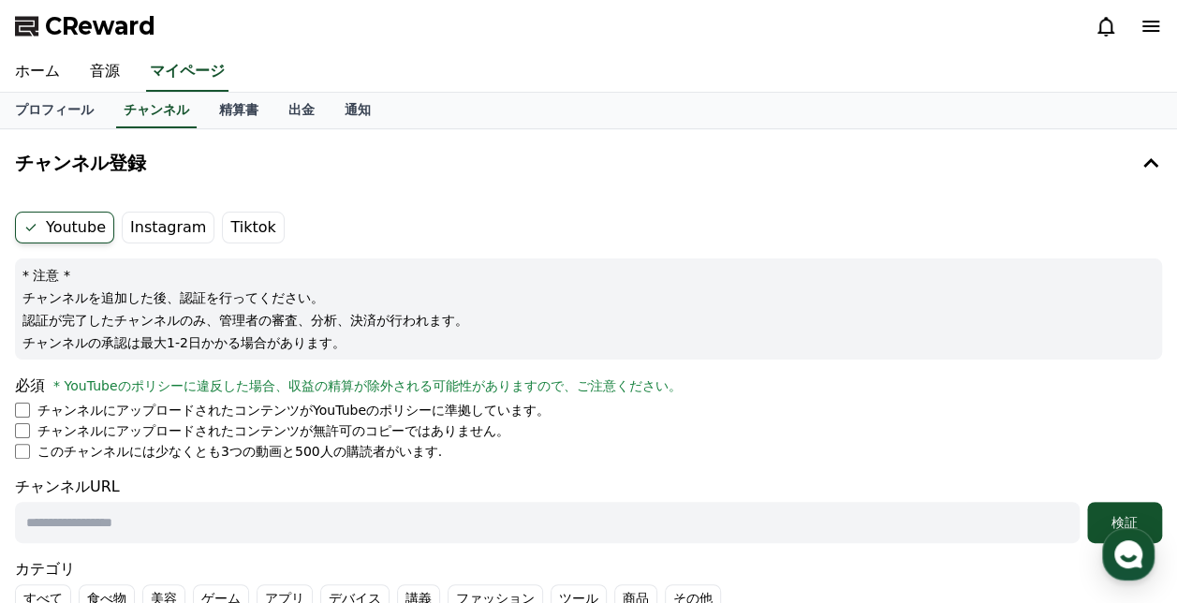
click at [126, 230] on label "Instagram" at bounding box center [168, 228] width 93 height 32
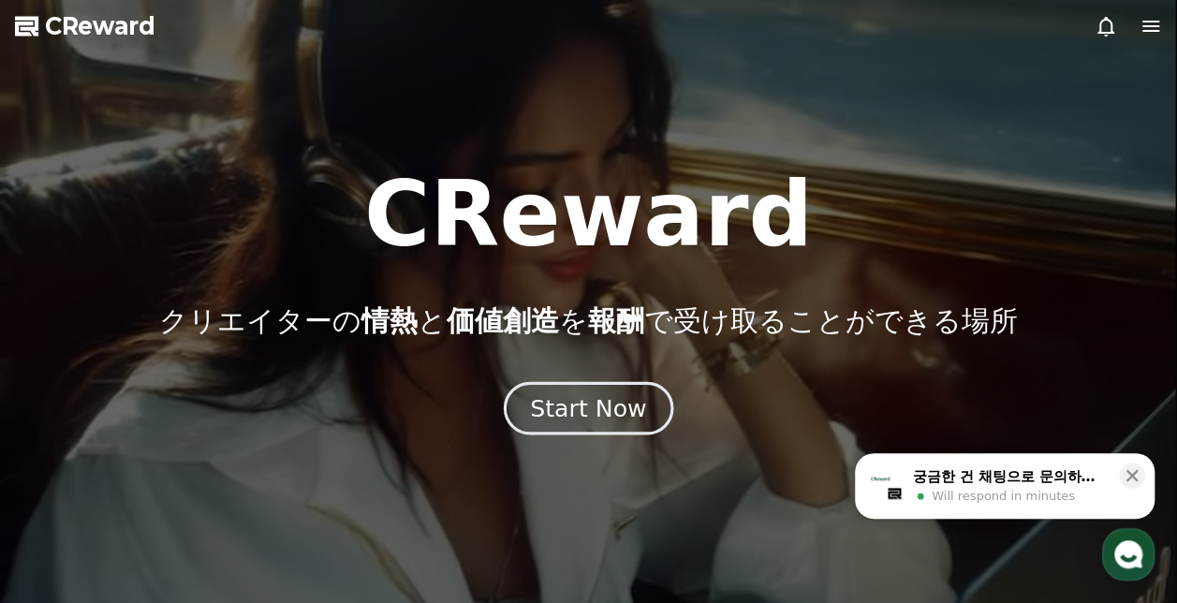
click at [615, 424] on button "Start Now" at bounding box center [588, 408] width 169 height 53
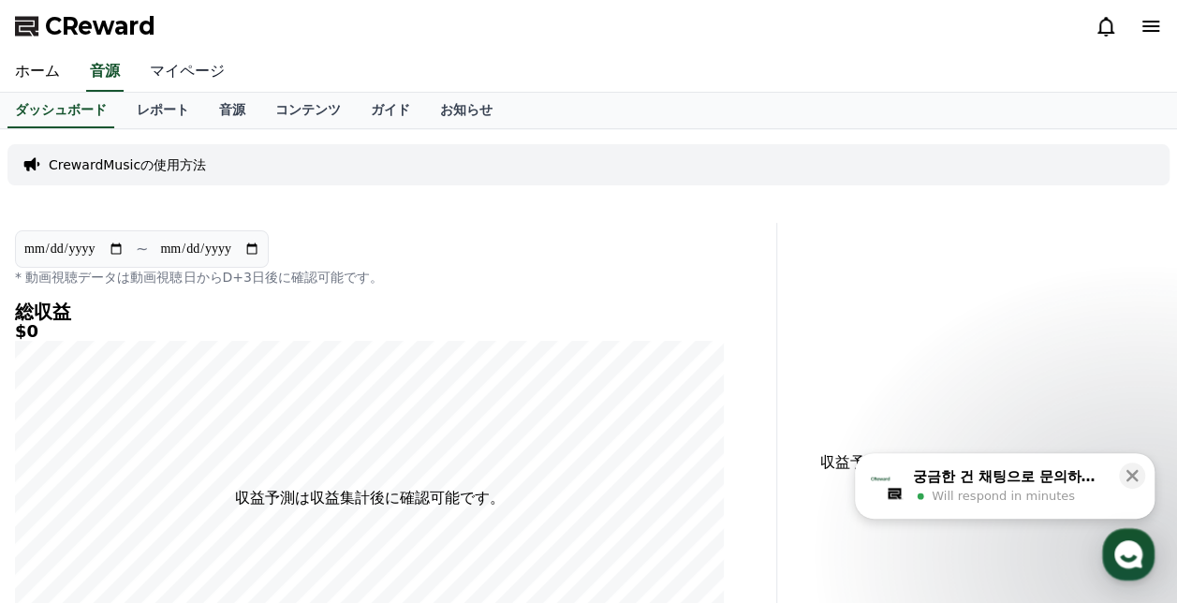
click at [171, 73] on link "マイページ" at bounding box center [187, 71] width 105 height 39
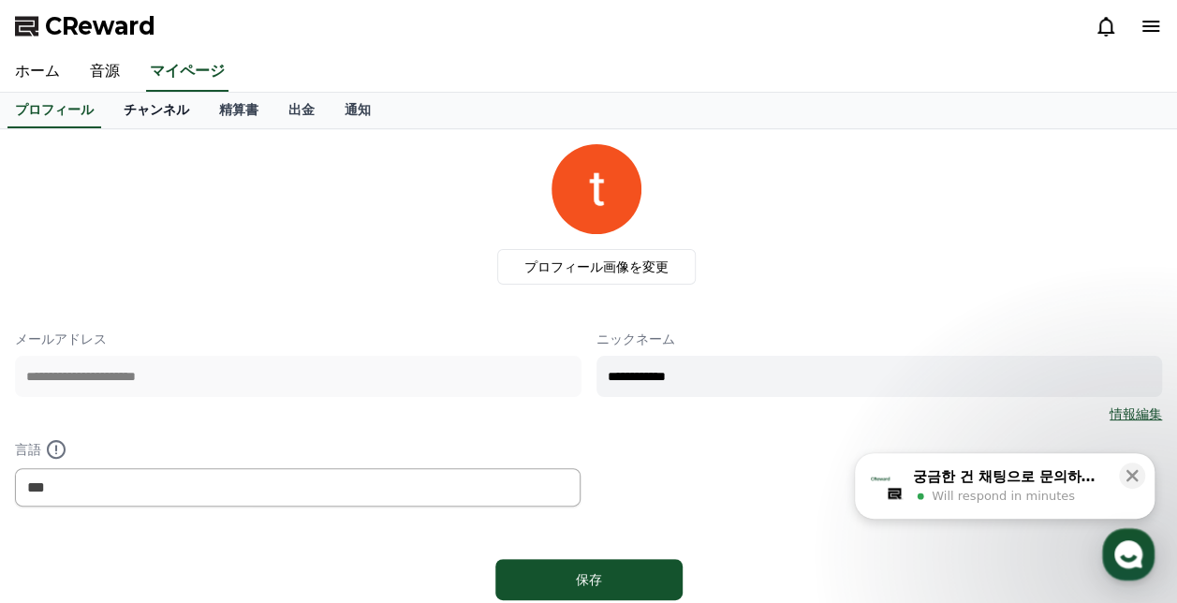
click at [153, 116] on link "チャンネル" at bounding box center [156, 111] width 95 height 36
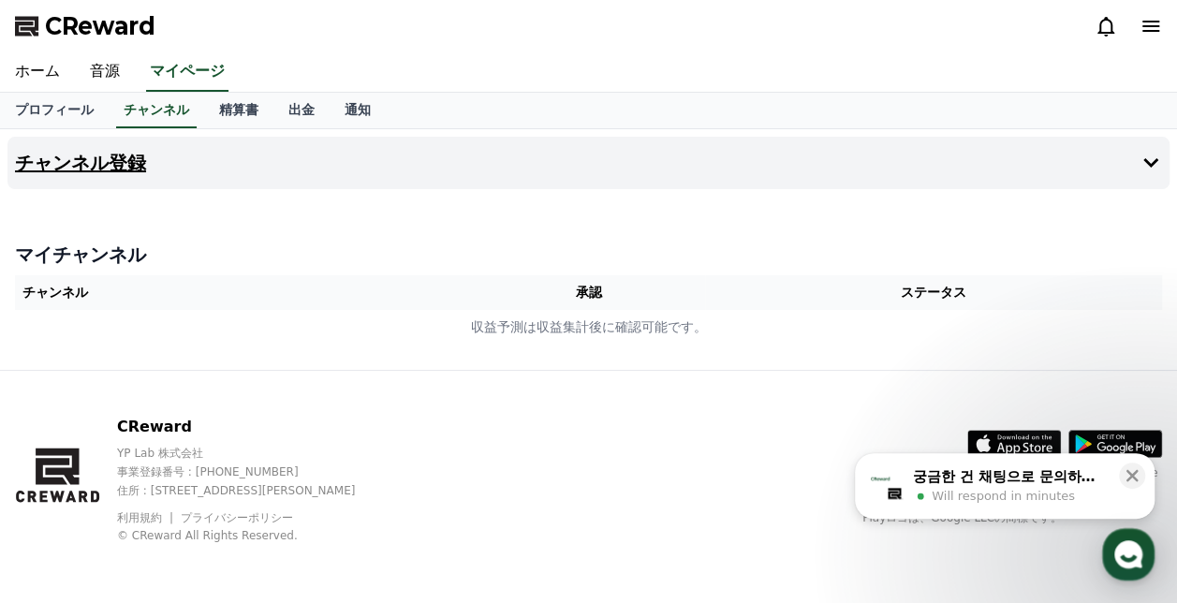
click at [88, 159] on h4 "チャンネル登録" at bounding box center [80, 163] width 131 height 21
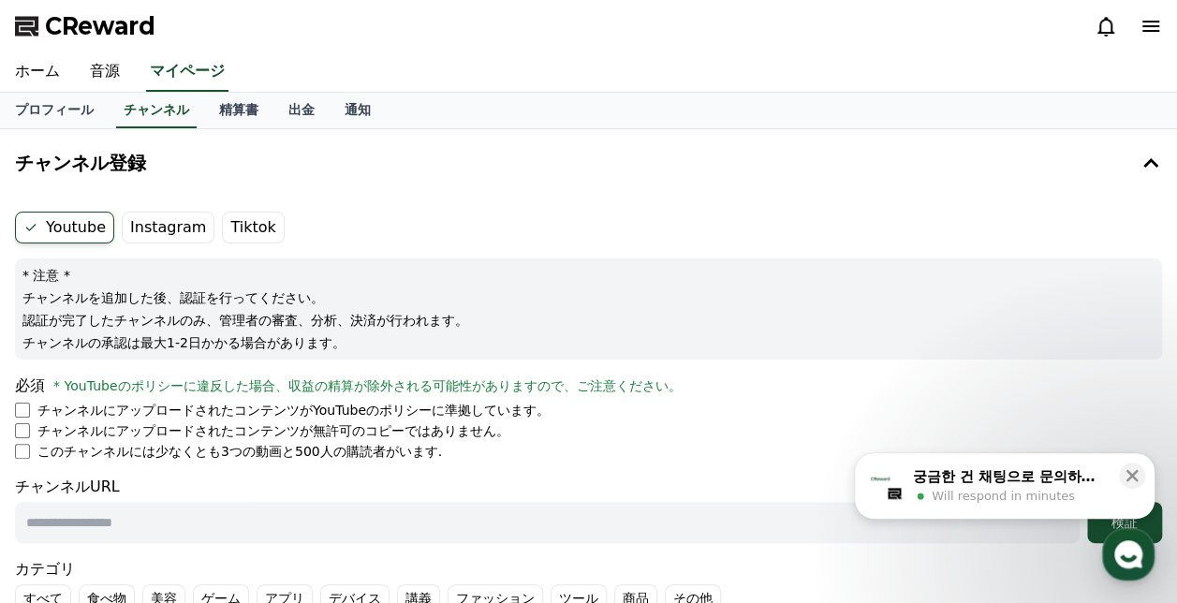
click at [189, 226] on label "Instagram" at bounding box center [168, 228] width 93 height 32
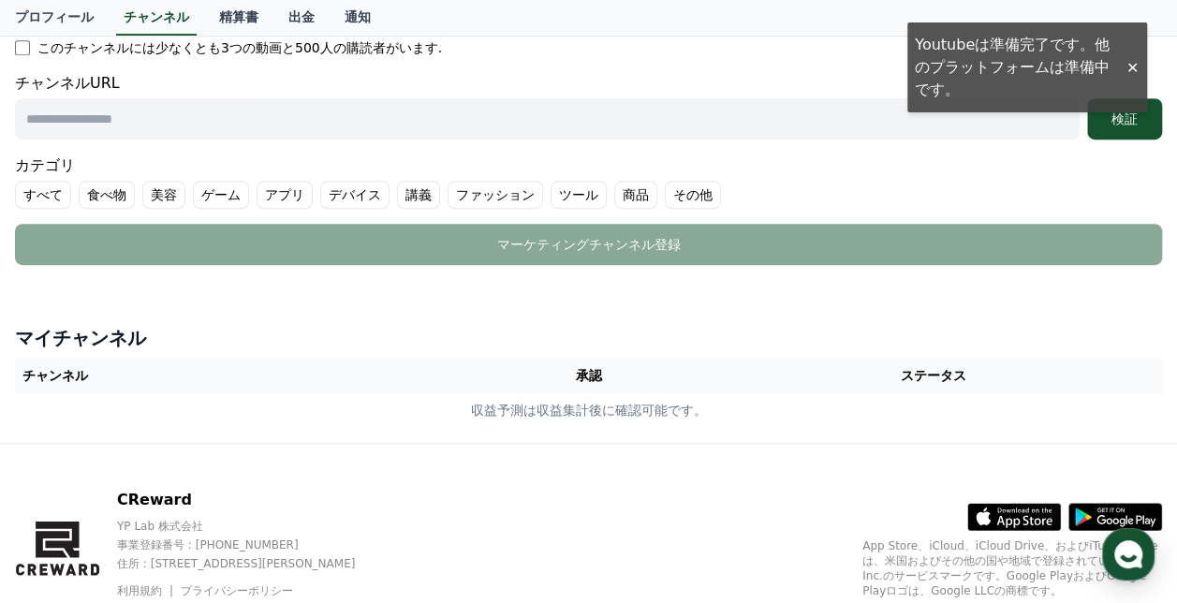
scroll to position [281, 0]
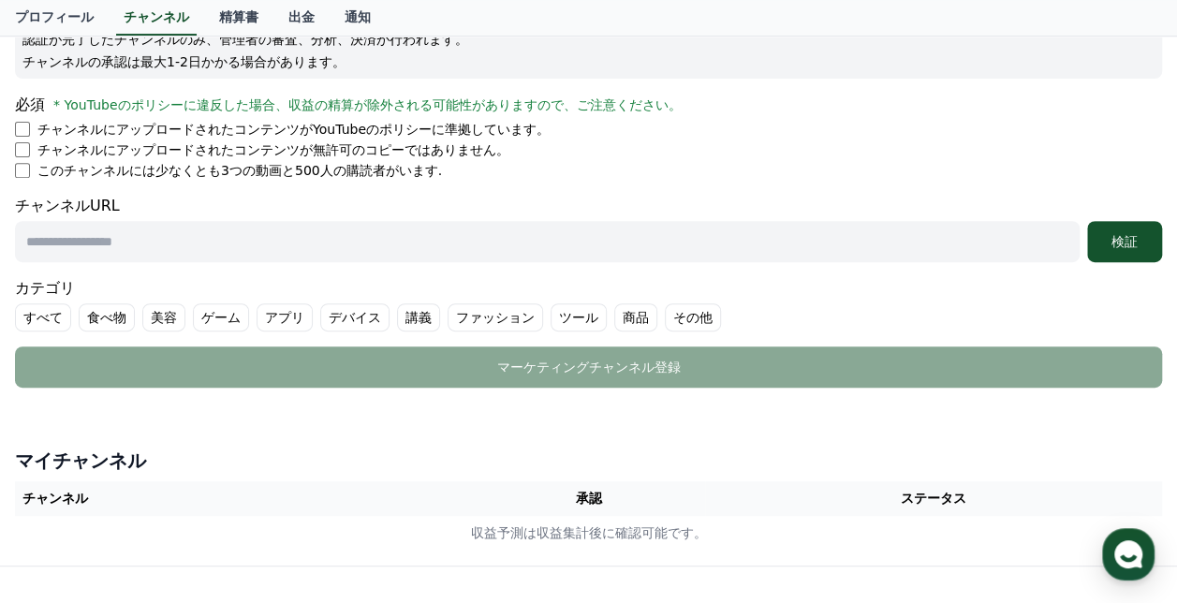
click at [65, 263] on form "Youtube Instagram Tiktok * 注意 * チャンネルを追加した後、認証を行ってください。 認証が完了したチャンネルのみ、管理者の審査、分…" at bounding box center [588, 159] width 1147 height 457
click at [68, 240] on input "text" at bounding box center [547, 241] width 1064 height 41
type input "**********"
click at [1149, 240] on div "検証" at bounding box center [1124, 241] width 60 height 19
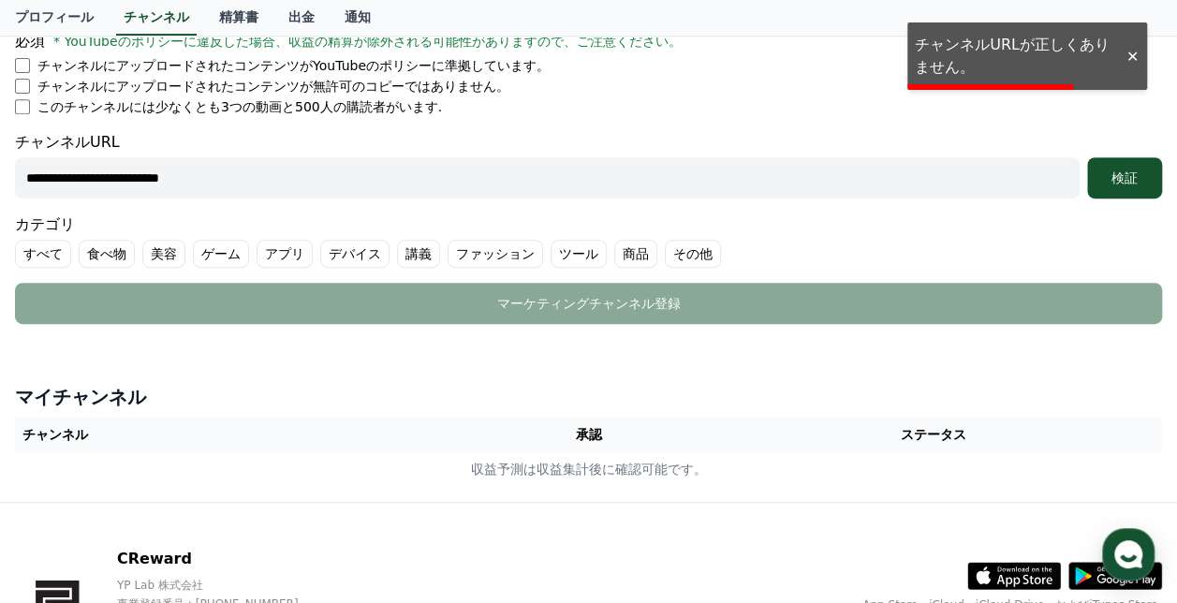
scroll to position [374, 0]
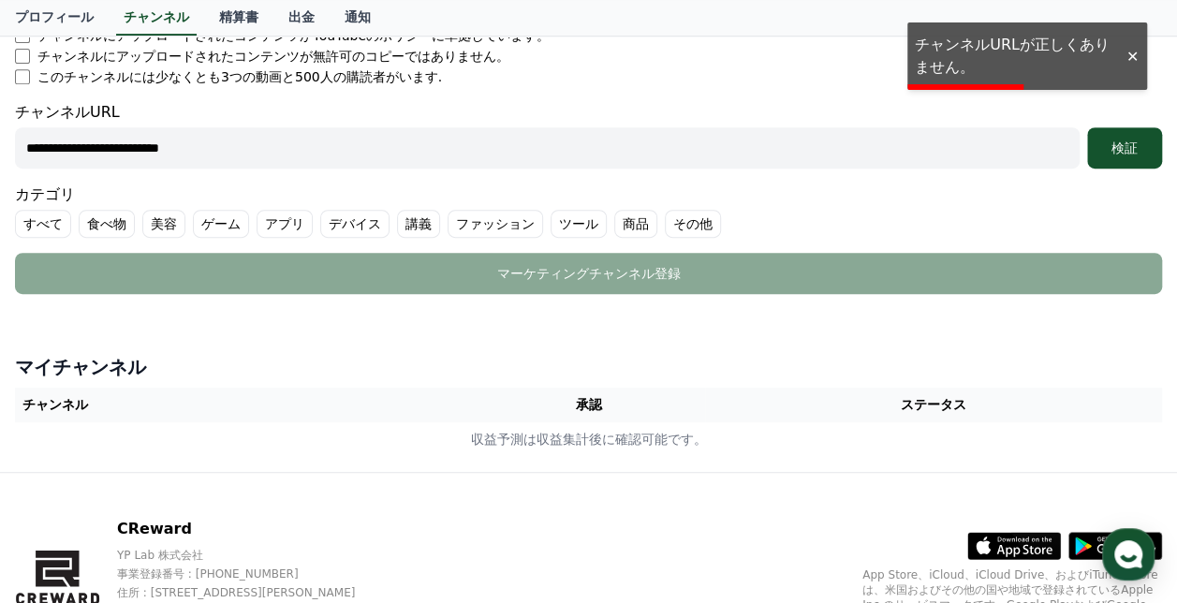
click at [47, 218] on label "すべて" at bounding box center [43, 224] width 56 height 28
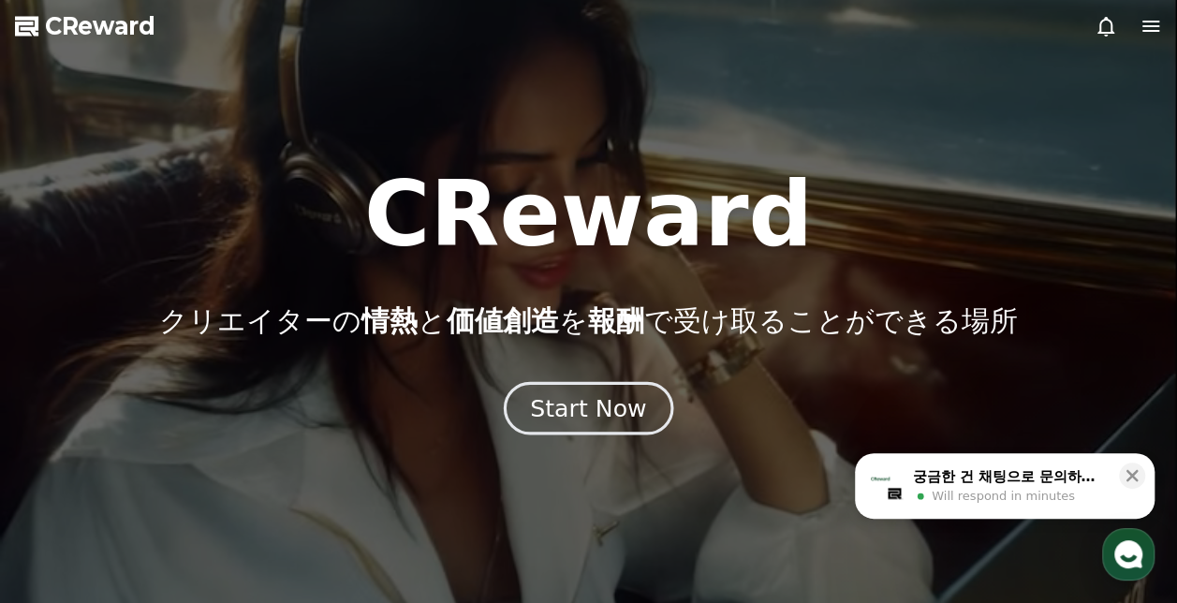
click at [549, 416] on div "Start Now" at bounding box center [588, 408] width 116 height 32
